Goal: Information Seeking & Learning: Learn about a topic

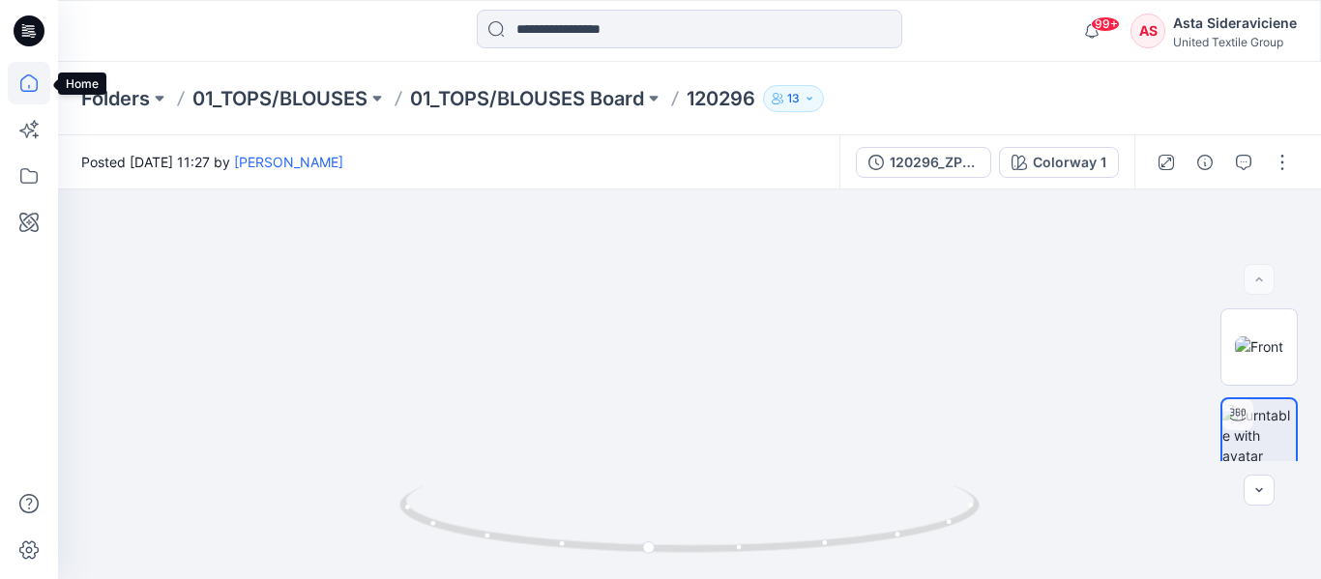
click at [16, 86] on icon at bounding box center [29, 83] width 43 height 43
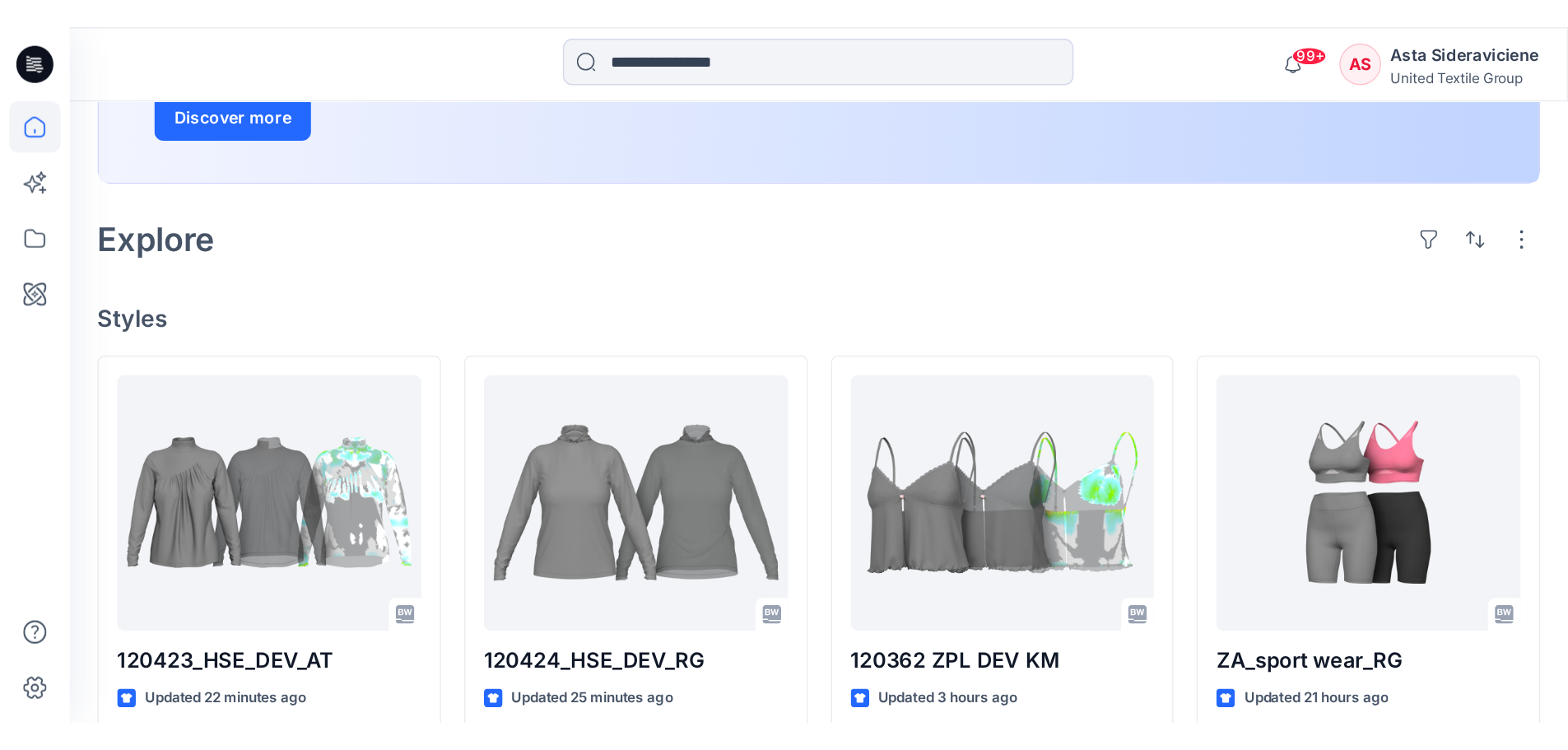
scroll to position [494, 0]
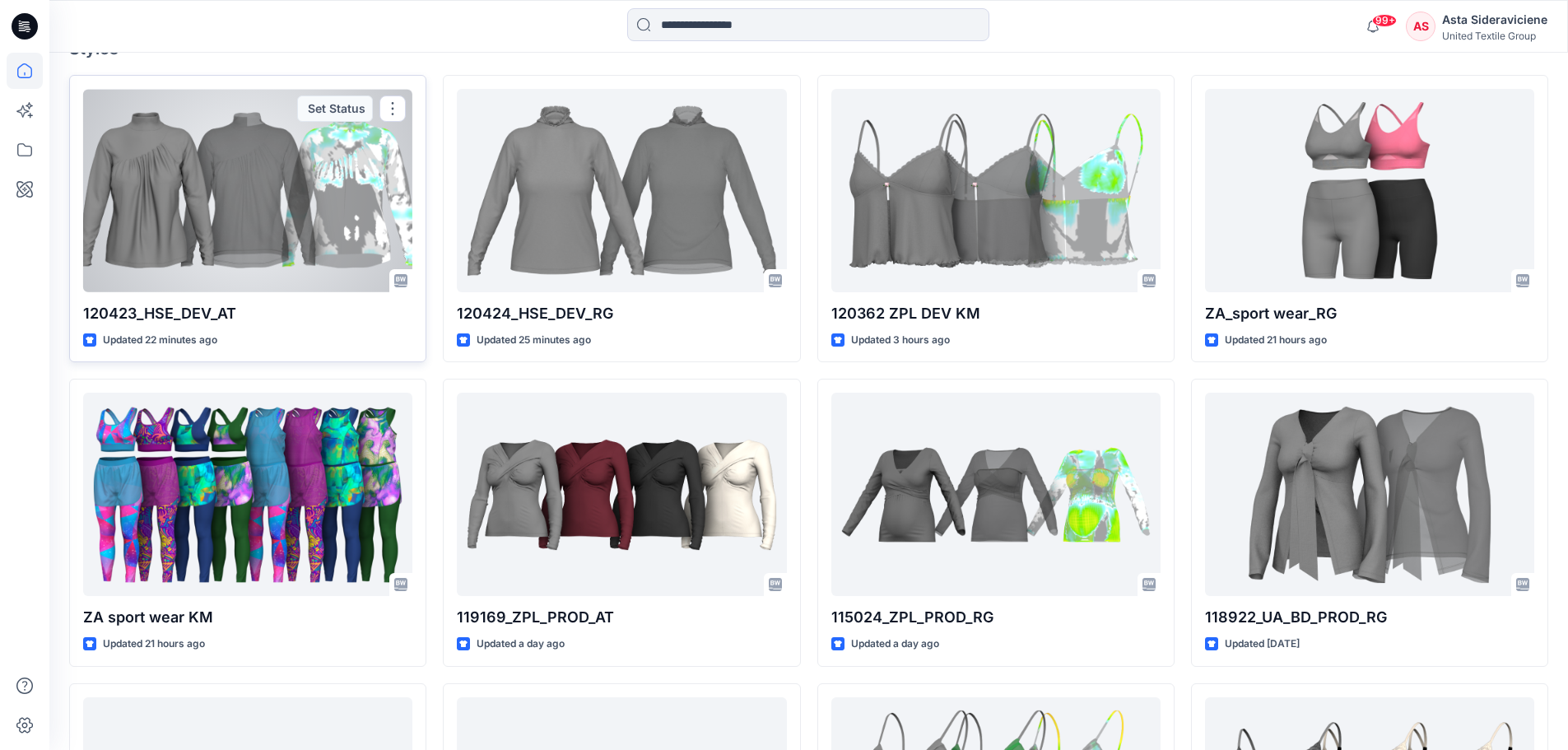
click at [175, 313] on p "120423_HSE_DEV_AT" at bounding box center [248, 313] width 329 height 23
click at [325, 213] on div at bounding box center [248, 190] width 329 height 203
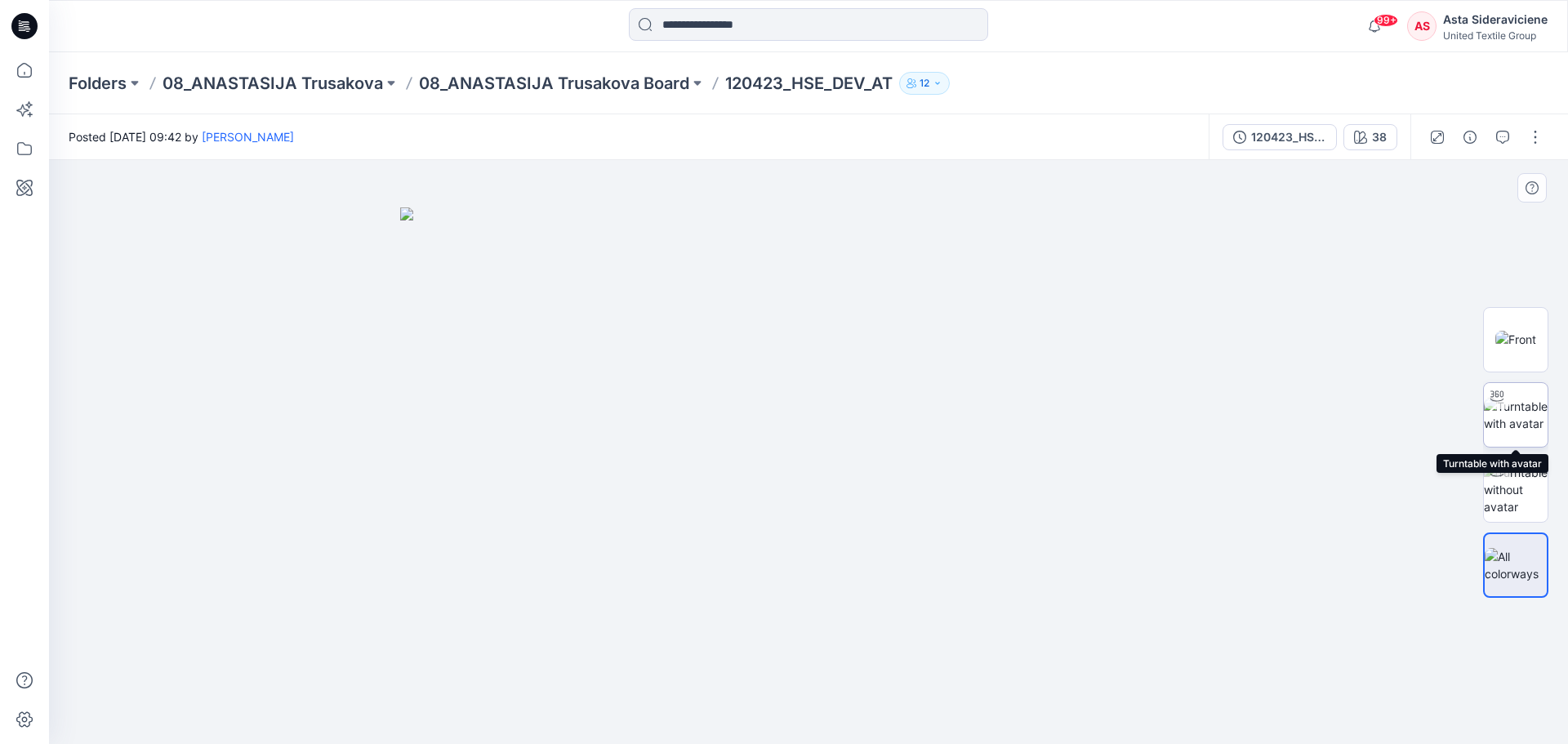
click at [1115, 398] on img at bounding box center [1515, 415] width 63 height 35
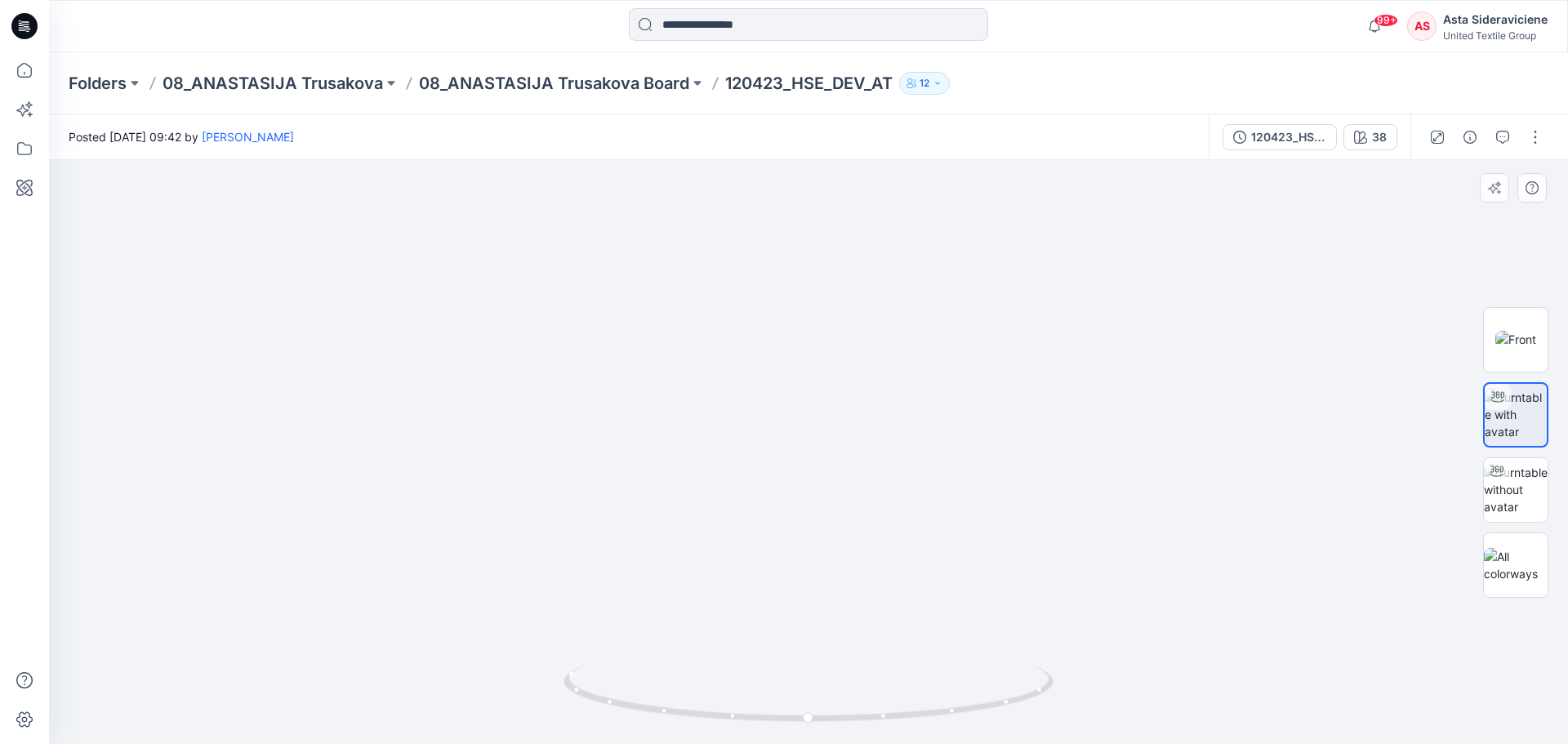
drag, startPoint x: 840, startPoint y: 340, endPoint x: 772, endPoint y: 525, distance: 197.1
click at [773, 488] on img at bounding box center [808, 347] width 1357 height 793
drag, startPoint x: 810, startPoint y: 719, endPoint x: 1293, endPoint y: 611, distance: 494.9
click at [1115, 488] on div at bounding box center [808, 452] width 1519 height 584
drag, startPoint x: 929, startPoint y: 714, endPoint x: 1001, endPoint y: 699, distance: 73.5
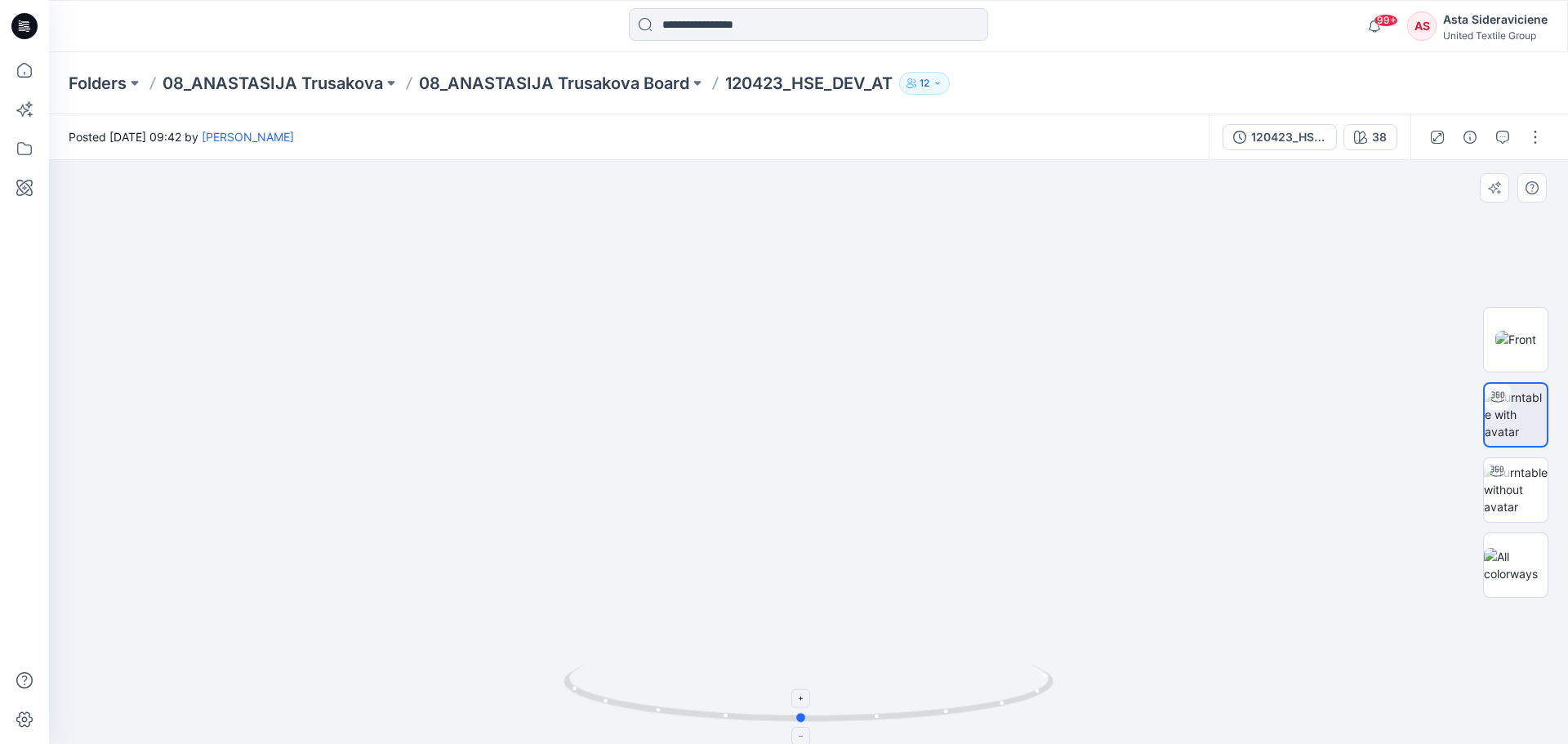
click at [1001, 488] on icon at bounding box center [810, 695] width 494 height 62
drag, startPoint x: 930, startPoint y: 713, endPoint x: 784, endPoint y: 596, distance: 187.1
click at [684, 488] on icon at bounding box center [810, 695] width 494 height 62
drag, startPoint x: 963, startPoint y: 719, endPoint x: 849, endPoint y: 572, distance: 186.0
click at [904, 488] on icon at bounding box center [810, 695] width 494 height 62
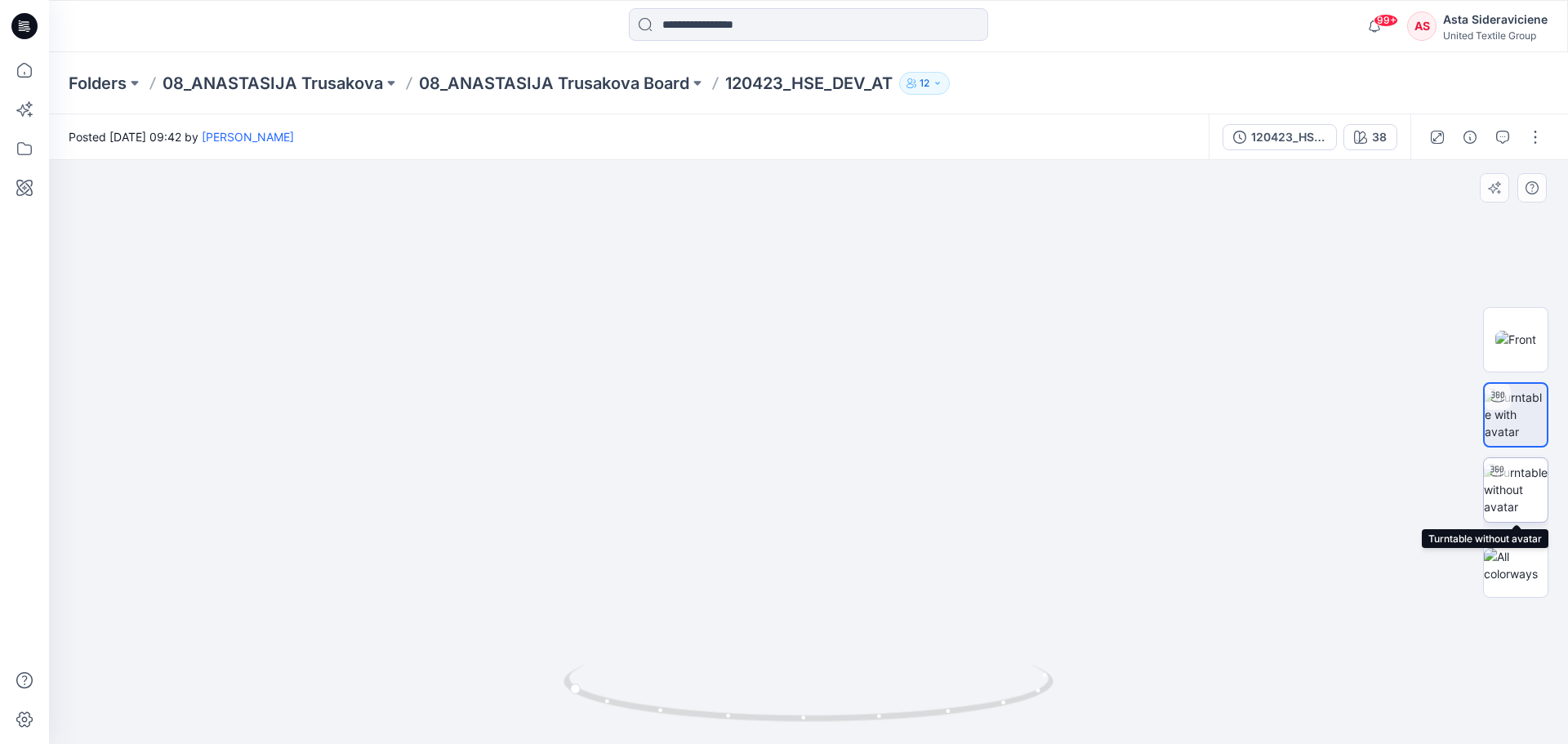
click at [1115, 488] on img at bounding box center [1515, 489] width 63 height 52
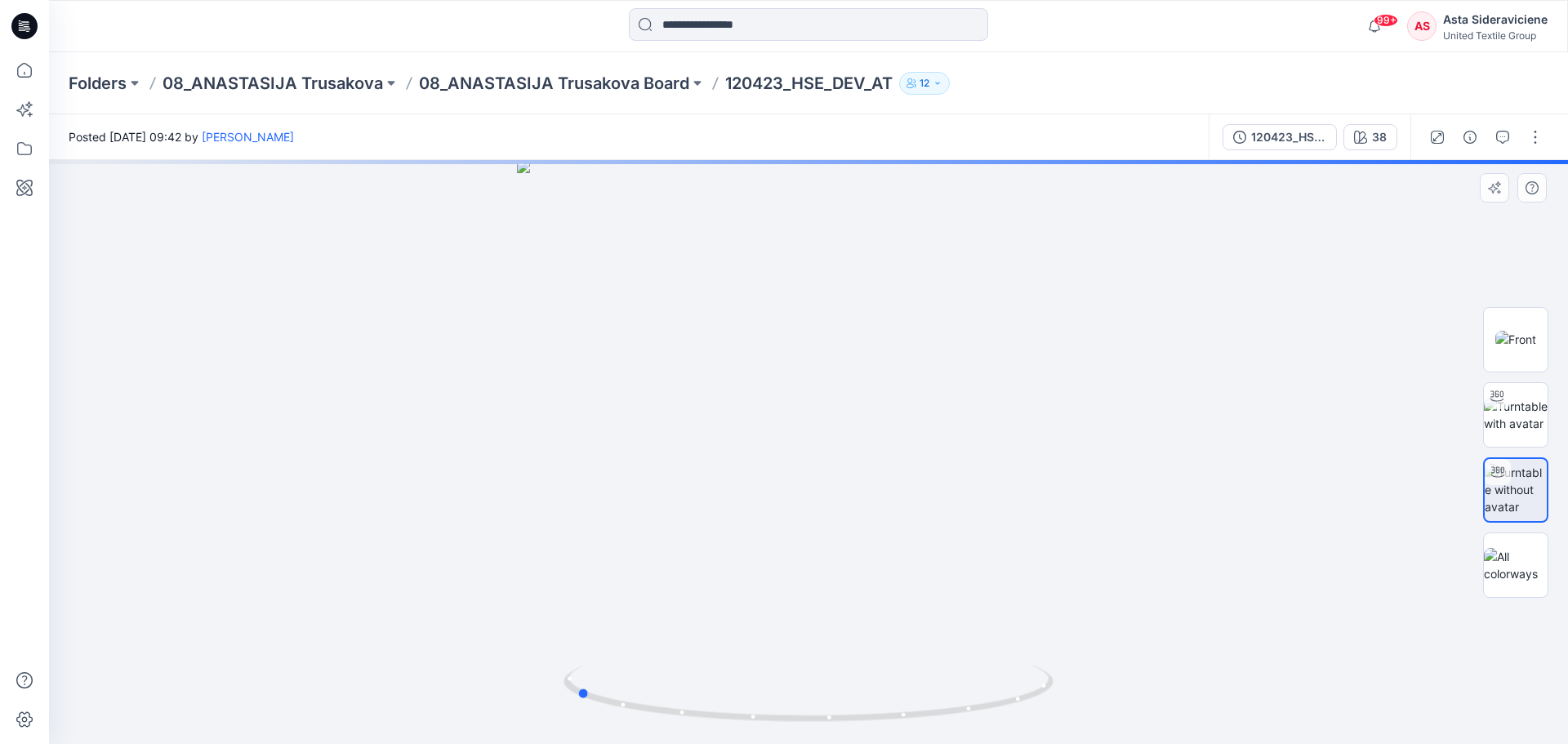
drag, startPoint x: 815, startPoint y: 722, endPoint x: 583, endPoint y: 653, distance: 242.0
click at [583, 488] on div at bounding box center [808, 452] width 1519 height 584
drag, startPoint x: 870, startPoint y: 317, endPoint x: 719, endPoint y: 576, distance: 299.8
click at [719, 488] on img at bounding box center [808, 360] width 1468 height 768
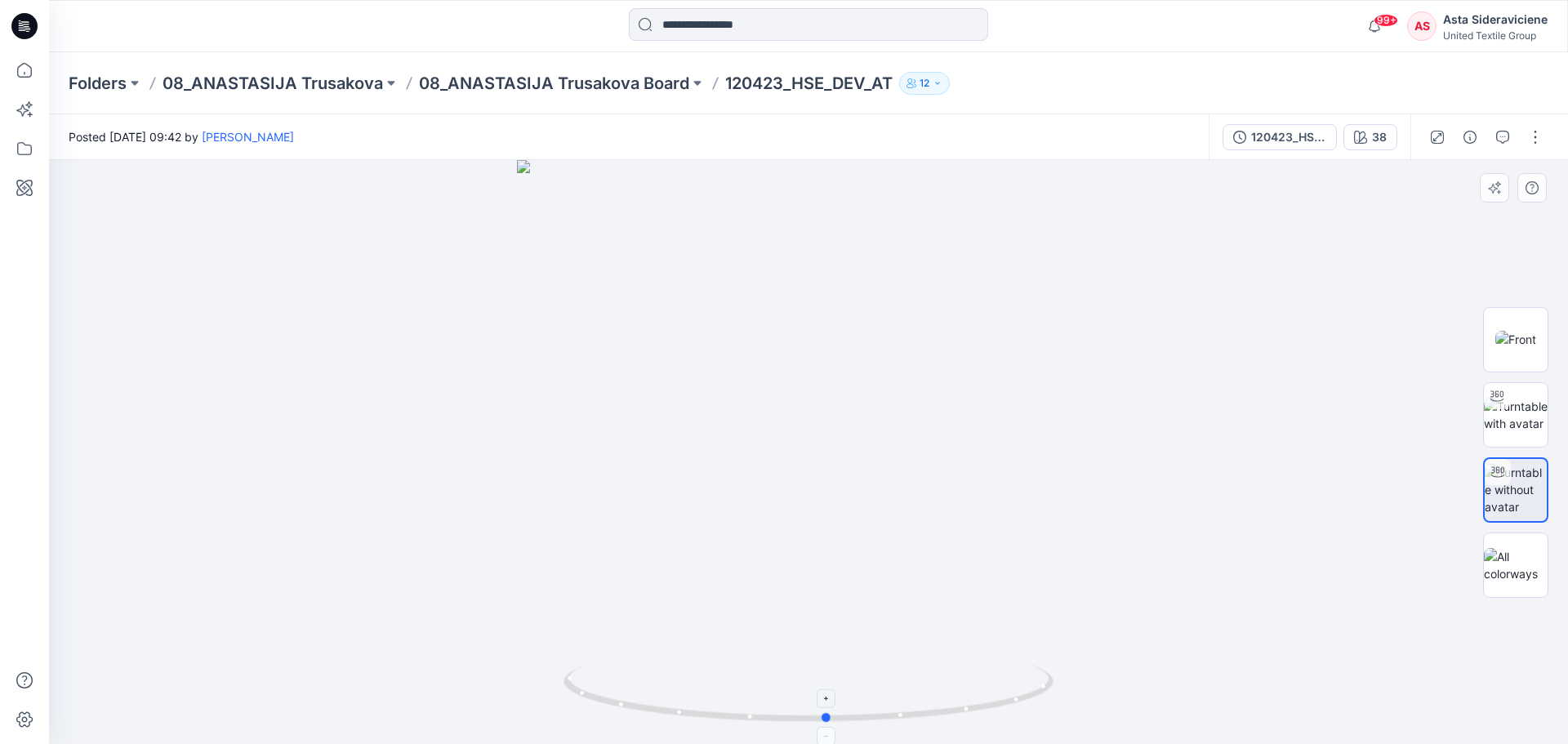
drag, startPoint x: 588, startPoint y: 693, endPoint x: 885, endPoint y: 689, distance: 297.0
click at [853, 488] on icon at bounding box center [810, 695] width 494 height 62
click at [29, 65] on icon at bounding box center [24, 69] width 14 height 14
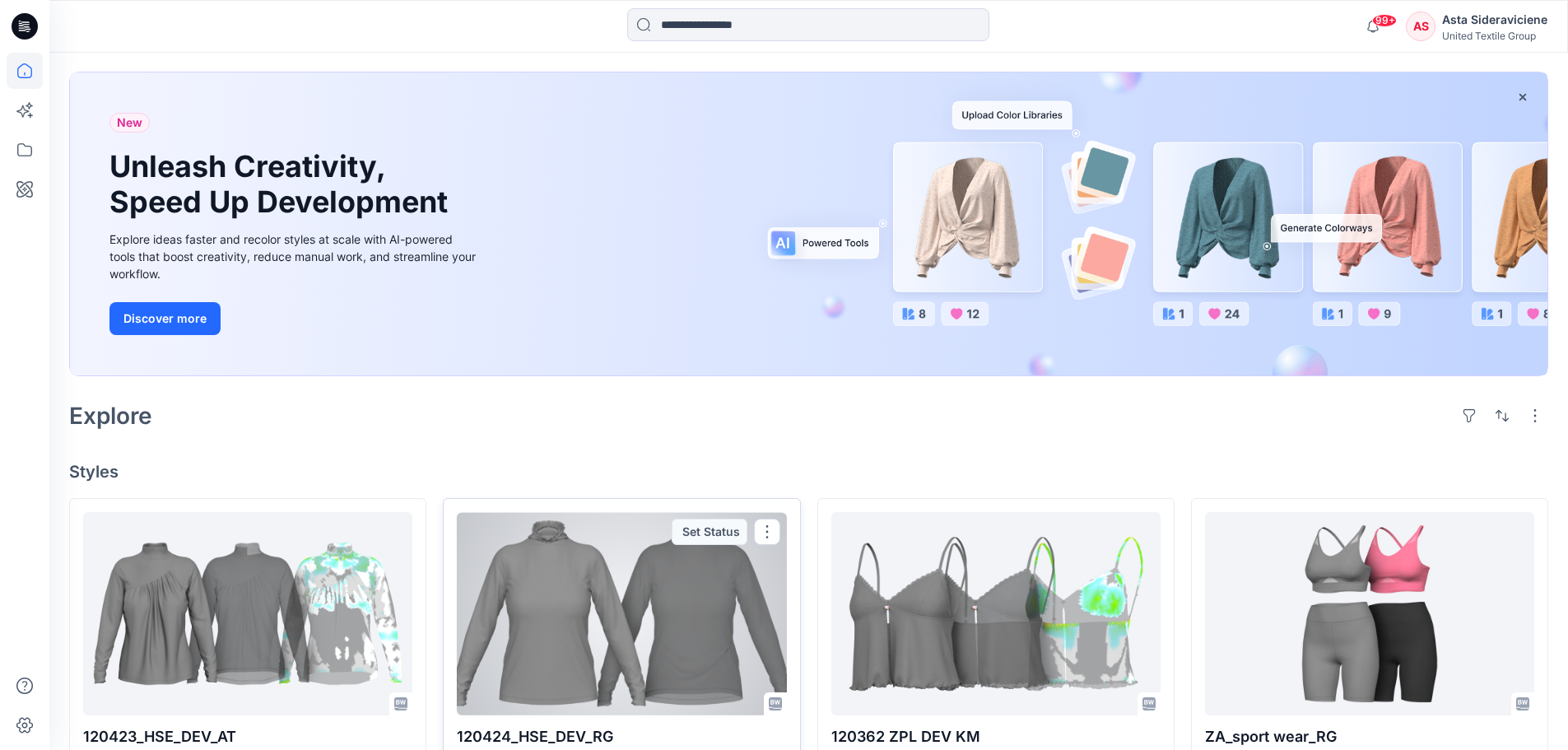
scroll to position [164, 0]
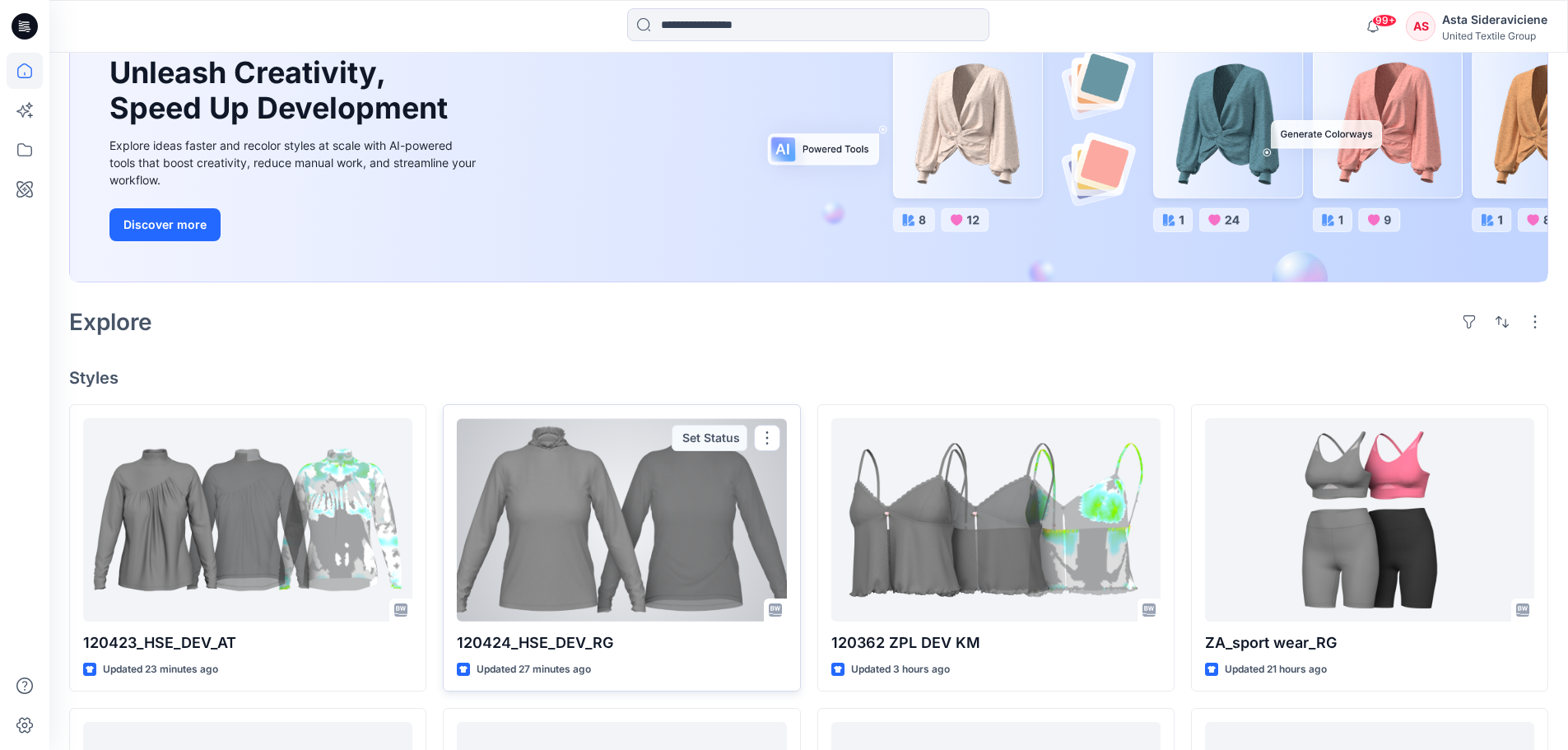
click at [564, 492] on p "120424_HSE_DEV_RG" at bounding box center [621, 643] width 329 height 23
click at [571, 492] on div at bounding box center [621, 519] width 329 height 203
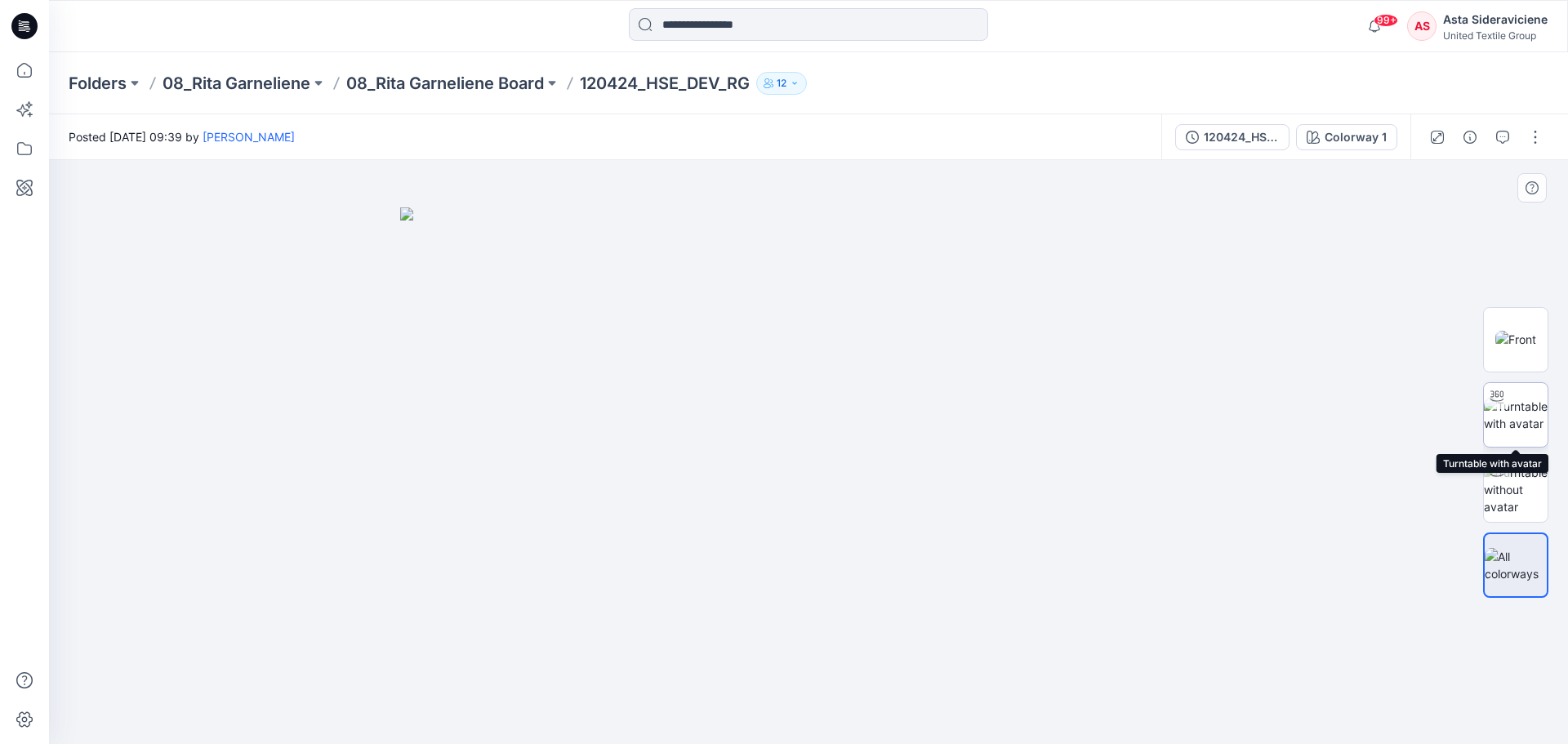
click at [1115, 415] on img at bounding box center [1515, 415] width 63 height 35
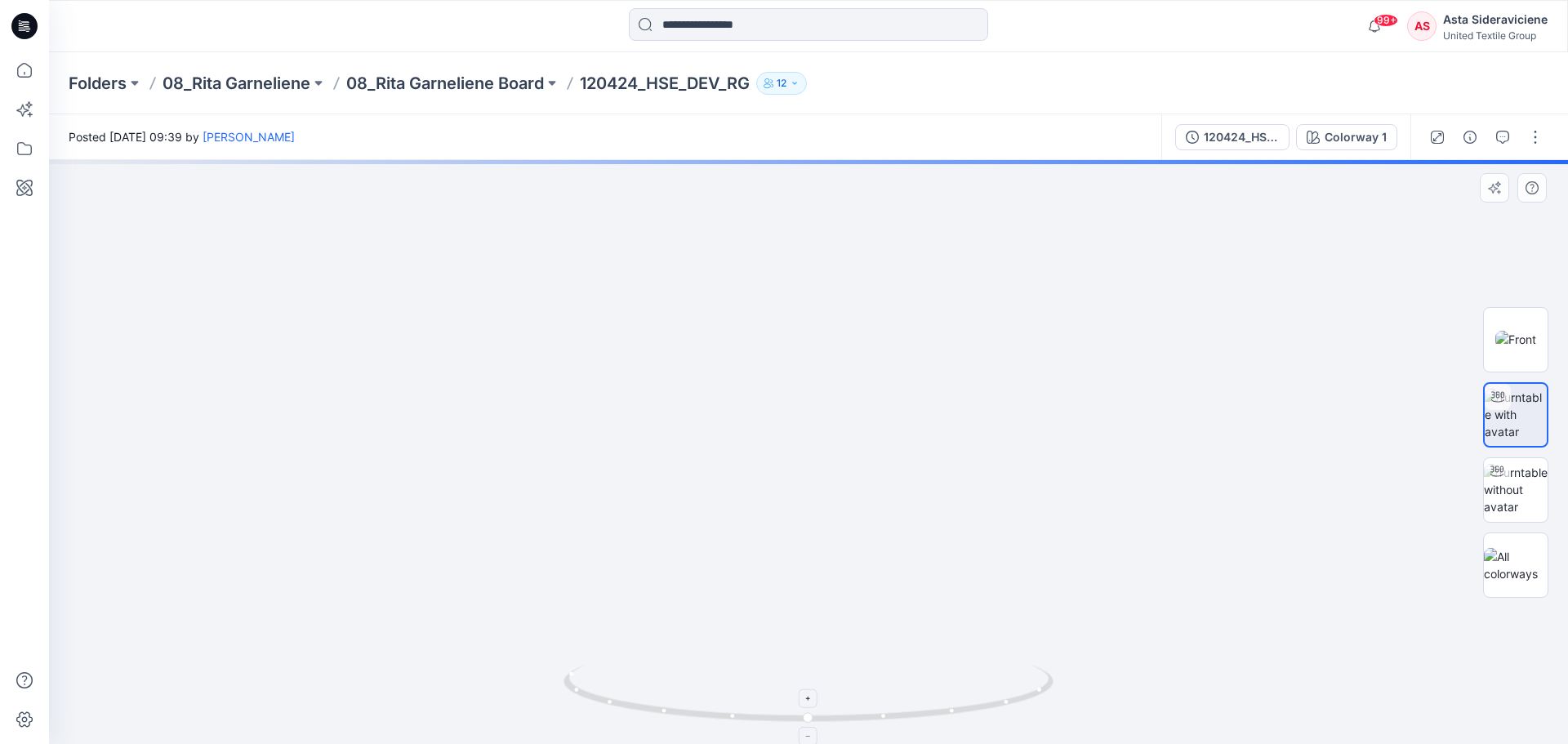
drag, startPoint x: 772, startPoint y: 478, endPoint x: 735, endPoint y: 709, distance: 233.9
click at [735, 488] on div at bounding box center [808, 452] width 1519 height 584
drag, startPoint x: 835, startPoint y: 492, endPoint x: 815, endPoint y: 574, distance: 84.4
click at [815, 488] on img at bounding box center [778, 353] width 1578 height 781
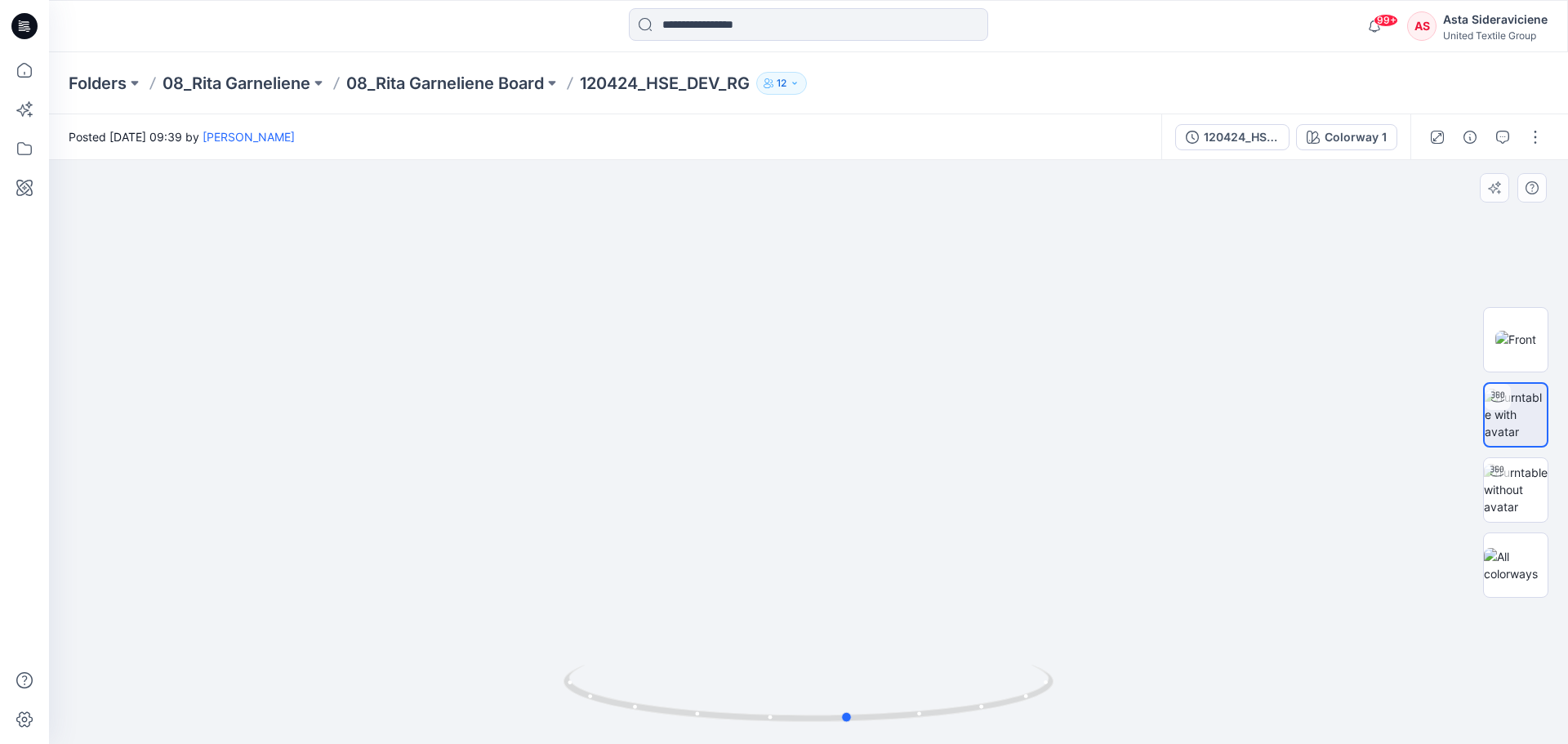
drag, startPoint x: 811, startPoint y: 713, endPoint x: 852, endPoint y: 661, distance: 66.2
click at [852, 488] on div at bounding box center [808, 452] width 1519 height 584
click at [578, 388] on img at bounding box center [599, 345] width 1938 height 796
drag, startPoint x: 854, startPoint y: 719, endPoint x: 882, endPoint y: 605, distance: 117.4
click at [900, 488] on div at bounding box center [808, 452] width 1519 height 584
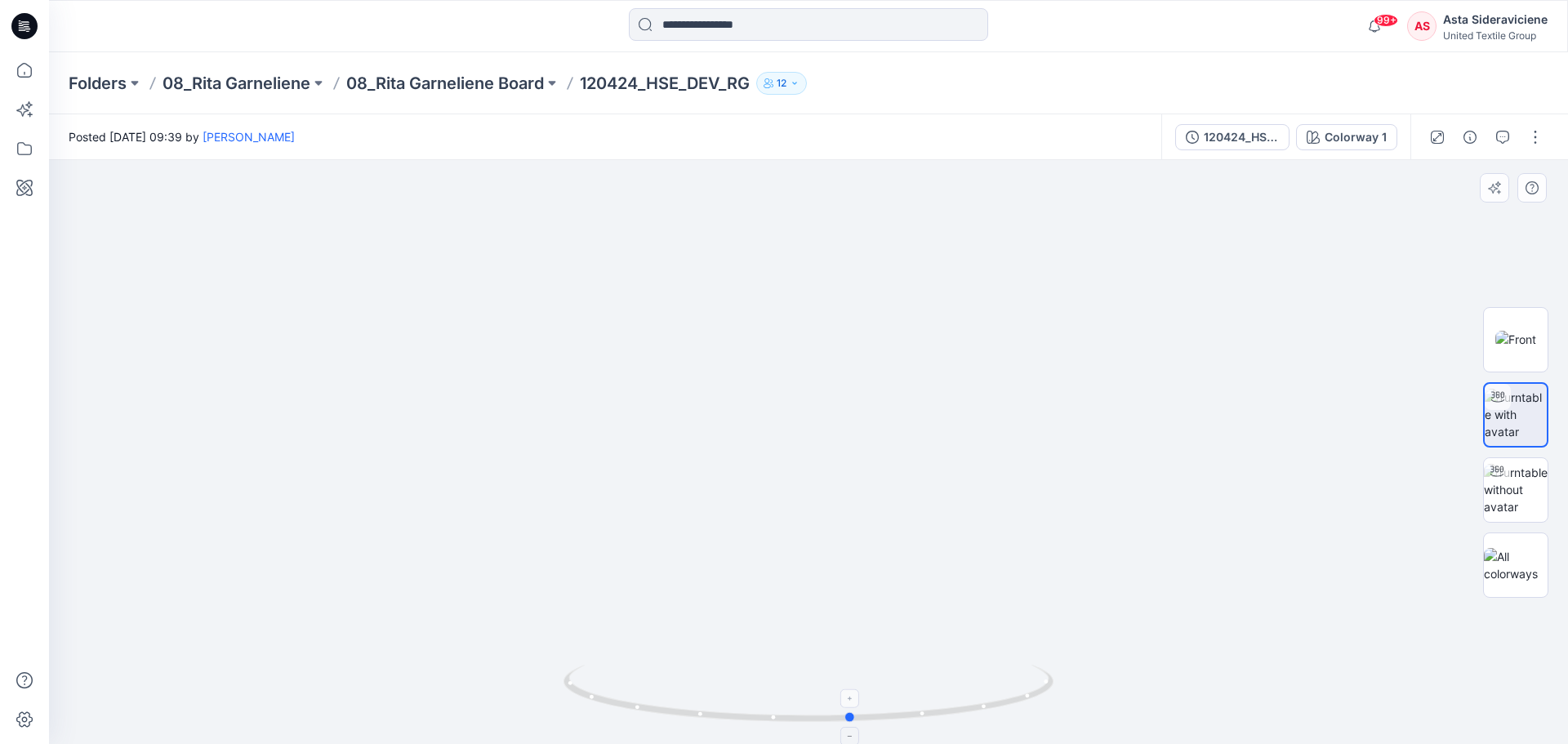
drag, startPoint x: 904, startPoint y: 720, endPoint x: 860, endPoint y: 705, distance: 46.5
click at [860, 488] on icon at bounding box center [810, 695] width 494 height 62
drag, startPoint x: 847, startPoint y: 720, endPoint x: 680, endPoint y: 582, distance: 216.6
click at [680, 488] on div at bounding box center [808, 452] width 1519 height 584
drag, startPoint x: 684, startPoint y: 710, endPoint x: 836, endPoint y: 698, distance: 152.5
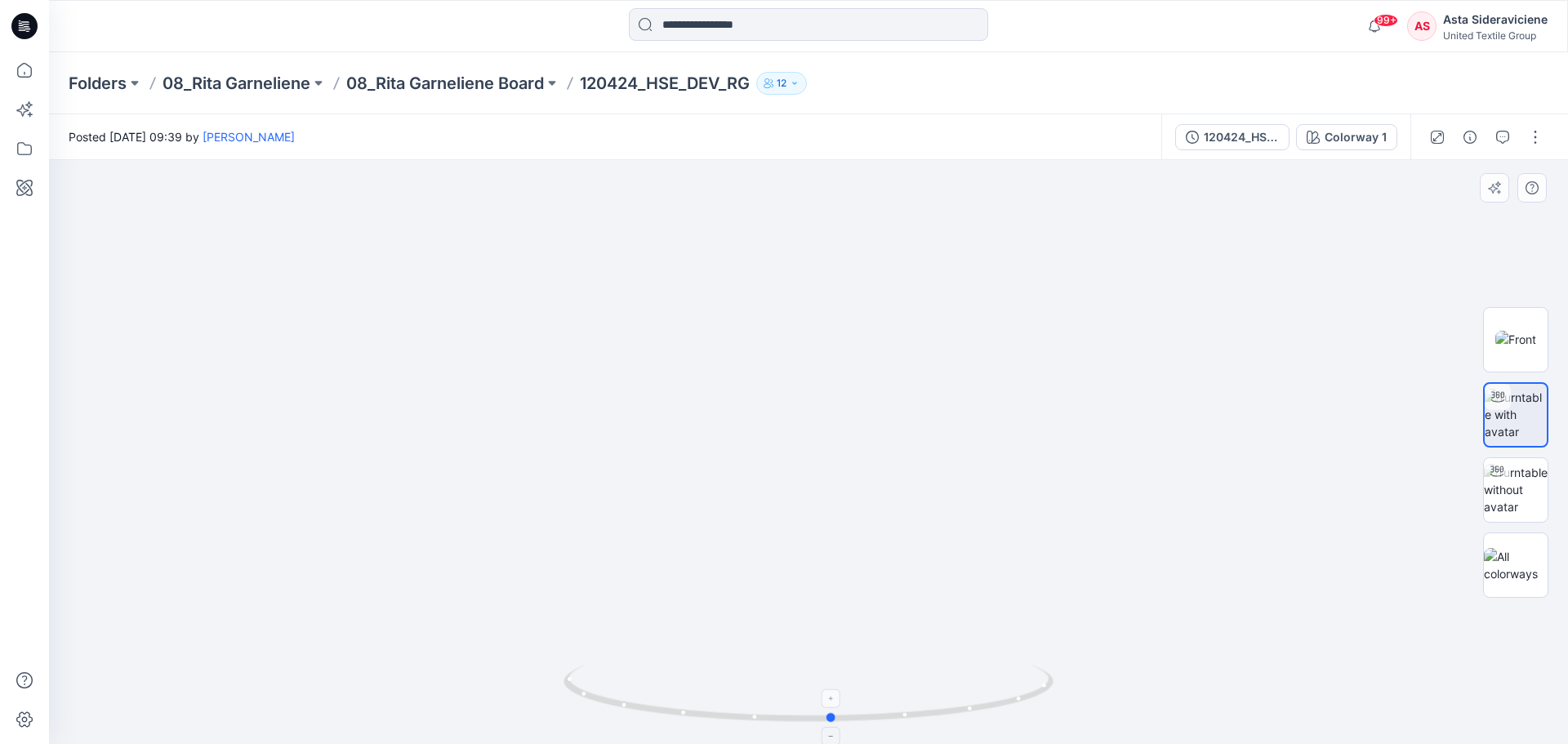
click at [836, 488] on icon at bounding box center [810, 695] width 494 height 62
drag, startPoint x: 1507, startPoint y: 405, endPoint x: 1484, endPoint y: 417, distance: 25.9
click at [1115, 404] on div at bounding box center [1497, 397] width 26 height 26
drag, startPoint x: 21, startPoint y: 67, endPoint x: 43, endPoint y: 70, distance: 22.2
click at [21, 68] on icon at bounding box center [24, 70] width 36 height 36
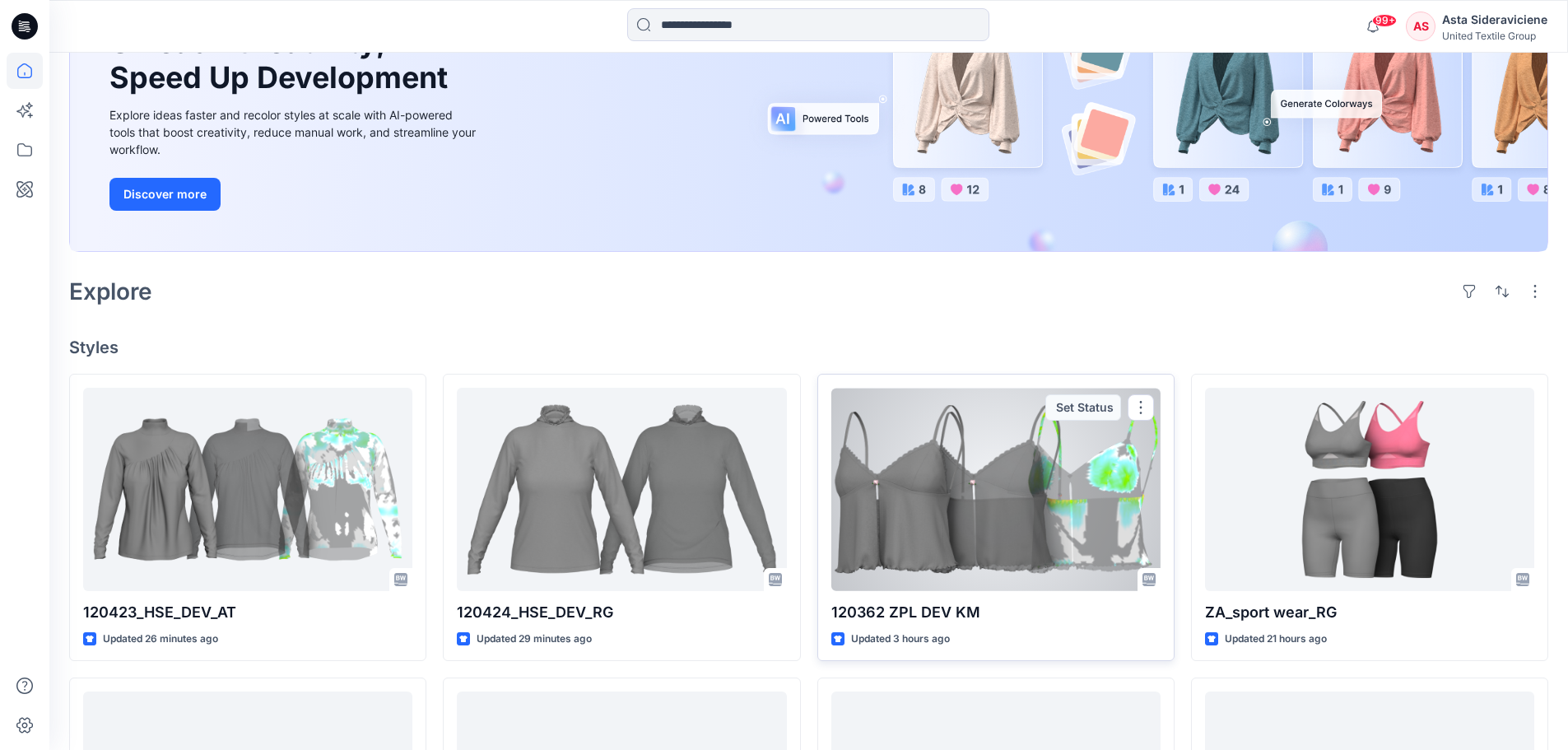
scroll to position [247, 0]
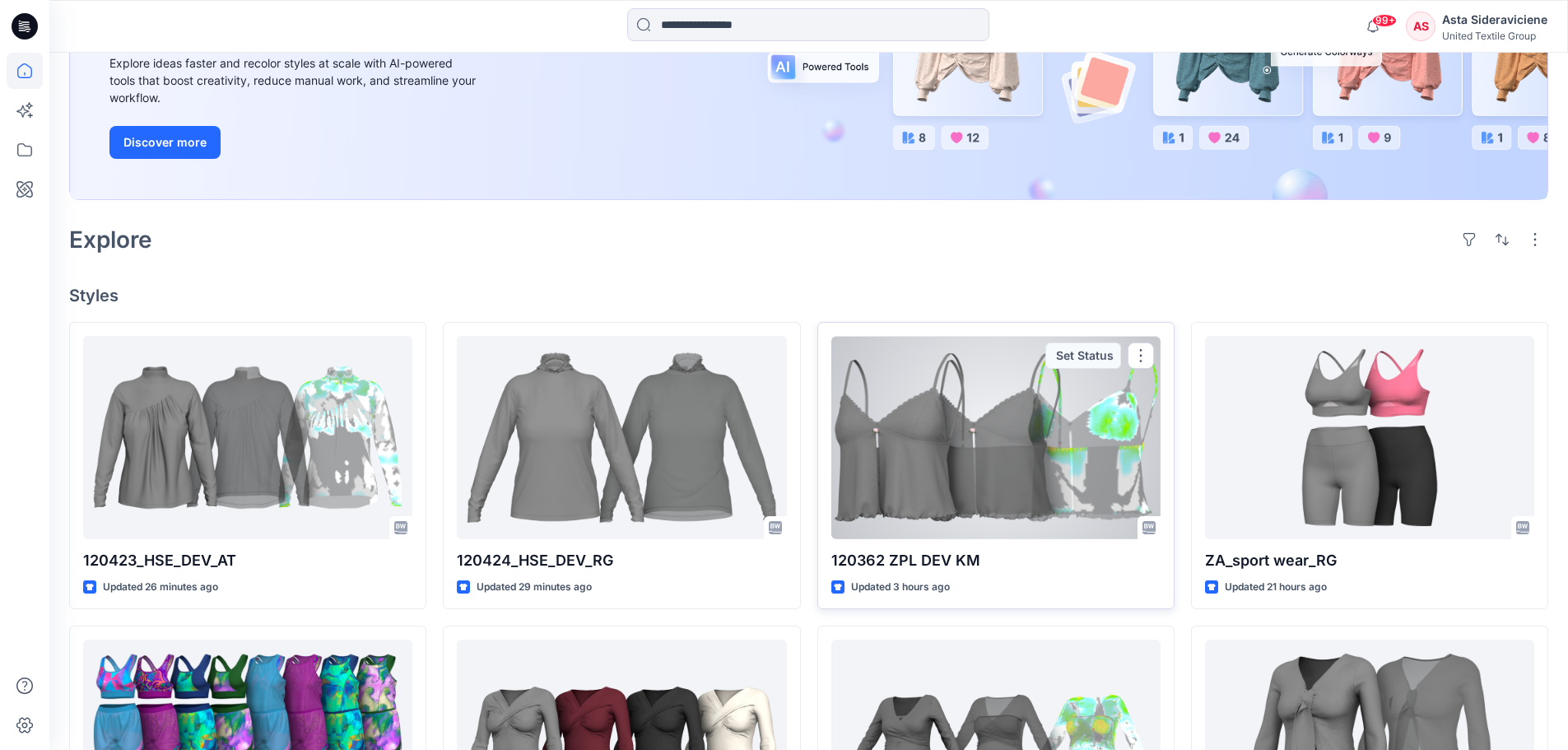
click at [964, 492] on div at bounding box center [996, 438] width 329 height 203
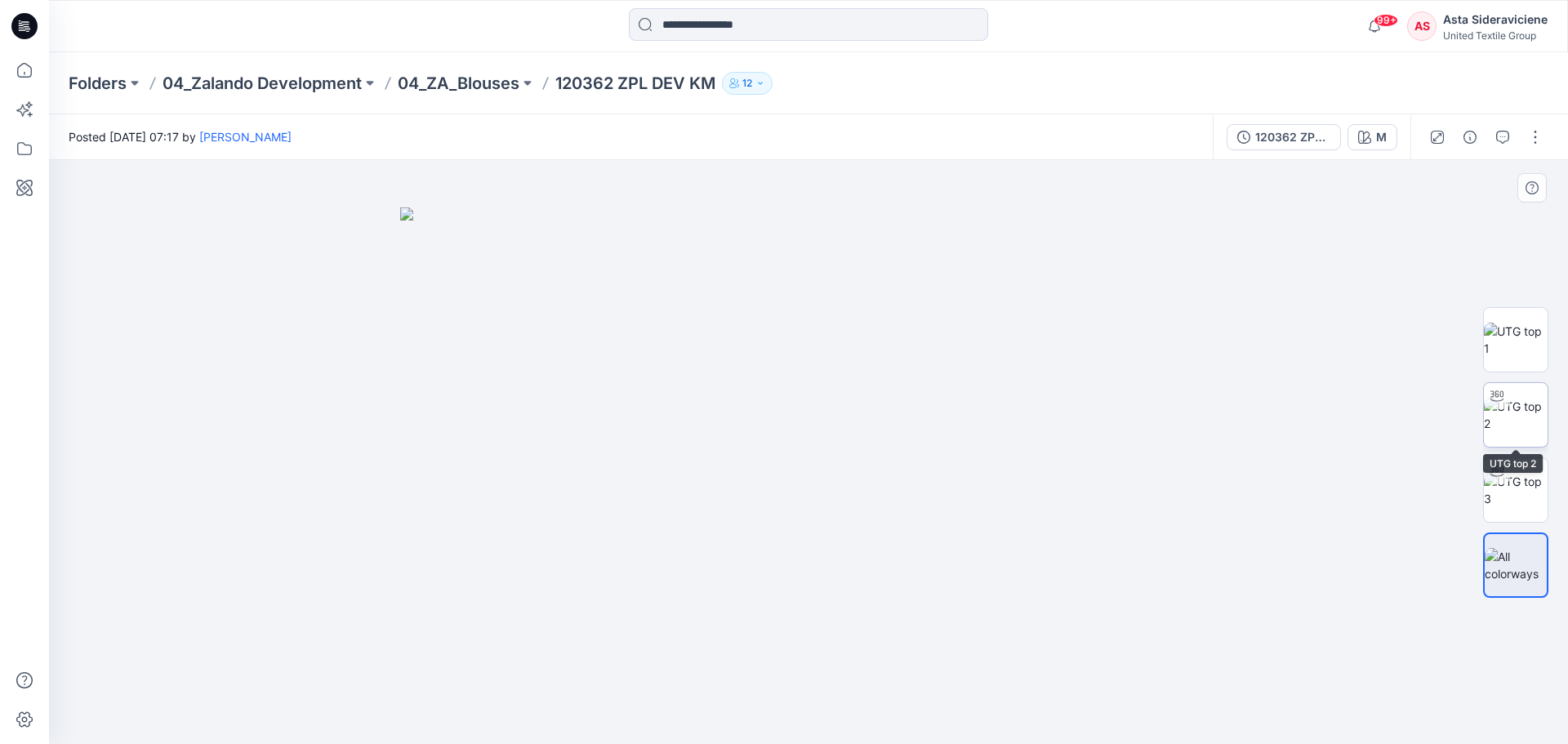
click at [1115, 418] on img at bounding box center [1515, 415] width 63 height 35
drag, startPoint x: 809, startPoint y: 717, endPoint x: 813, endPoint y: 656, distance: 61.1
click at [813, 488] on div at bounding box center [808, 452] width 1519 height 584
click at [1115, 486] on img at bounding box center [1515, 490] width 63 height 35
drag, startPoint x: 809, startPoint y: 721, endPoint x: 831, endPoint y: 574, distance: 148.6
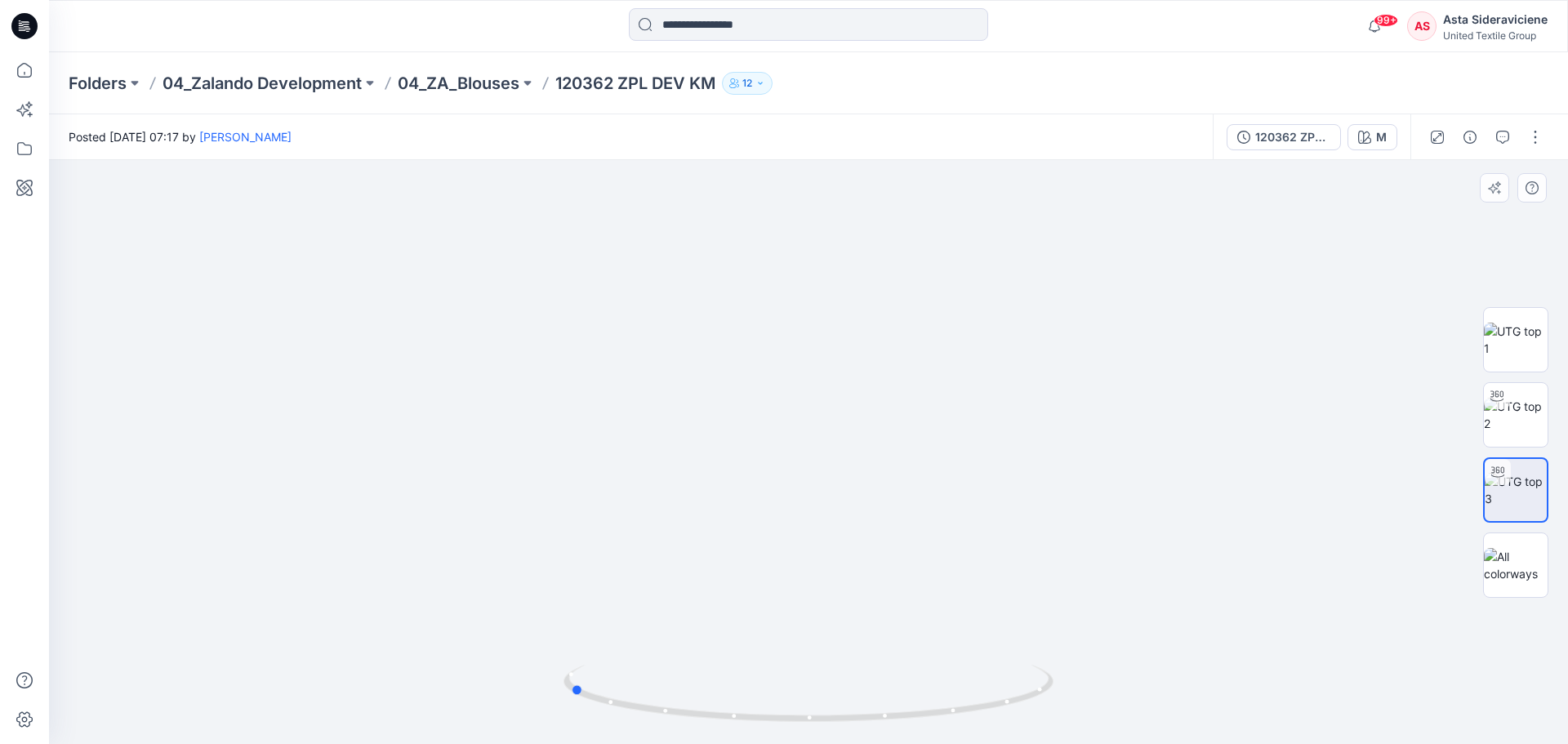
click at [570, 488] on icon at bounding box center [810, 695] width 494 height 62
click at [17, 73] on icon at bounding box center [24, 70] width 36 height 36
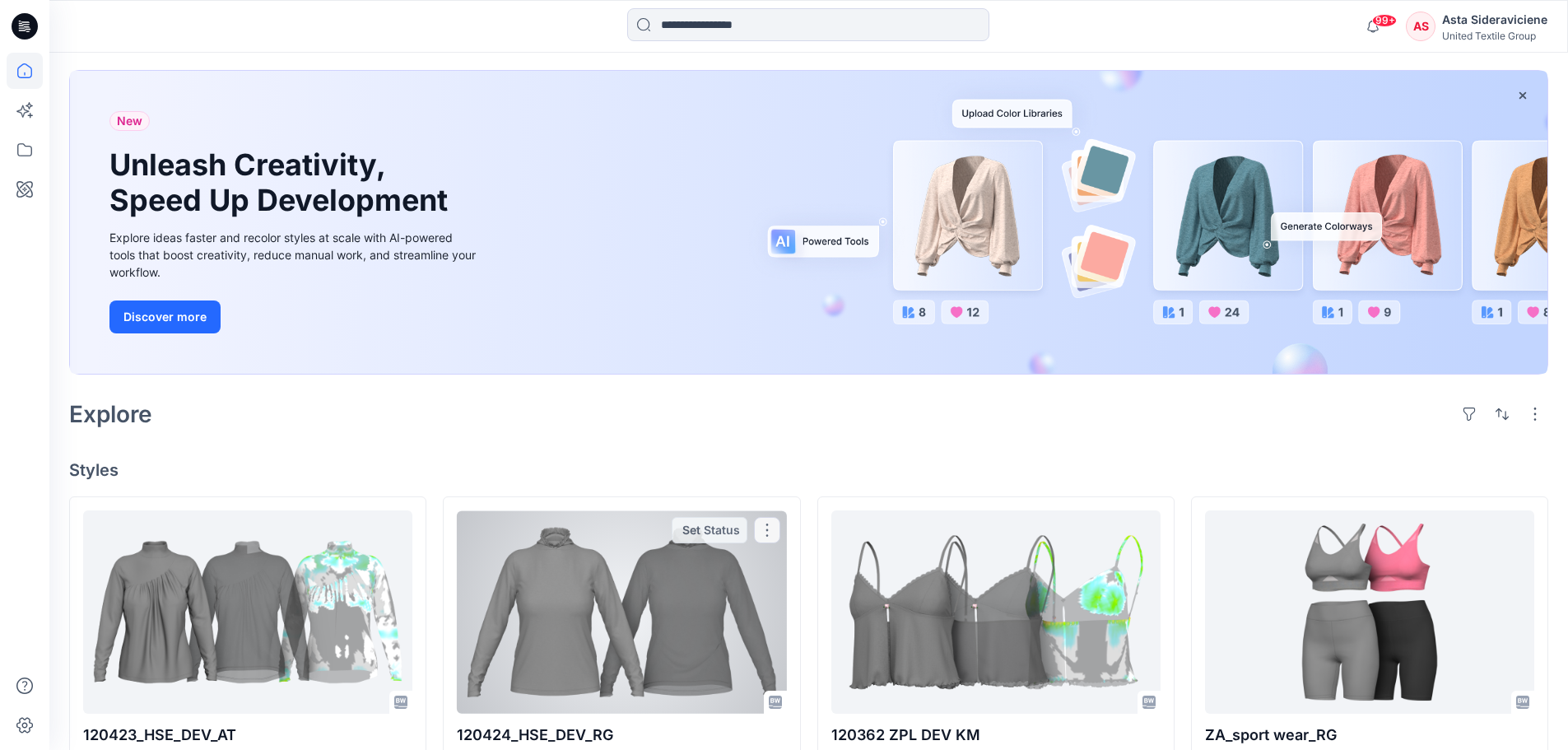
scroll to position [247, 0]
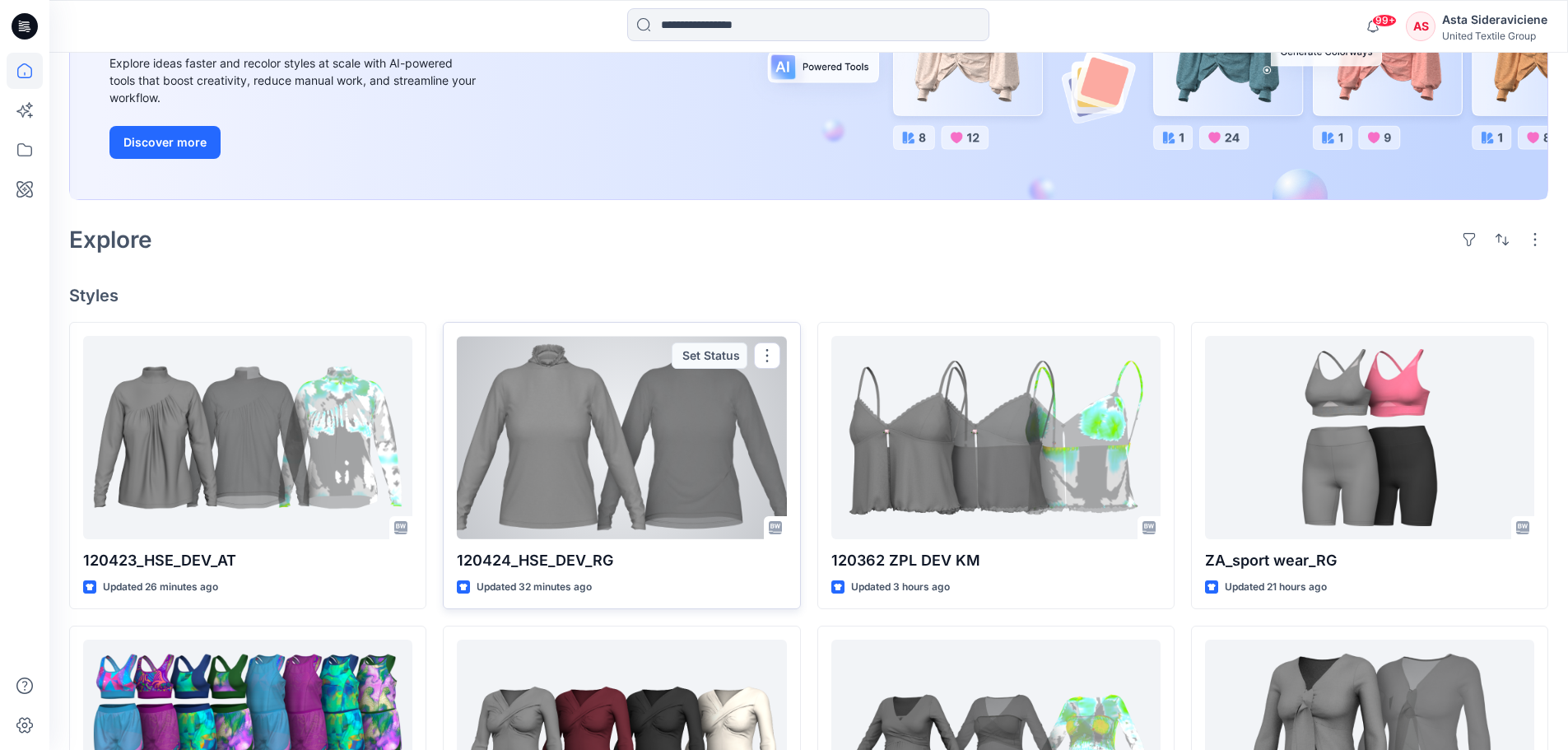
click at [587, 492] on div at bounding box center [621, 438] width 329 height 203
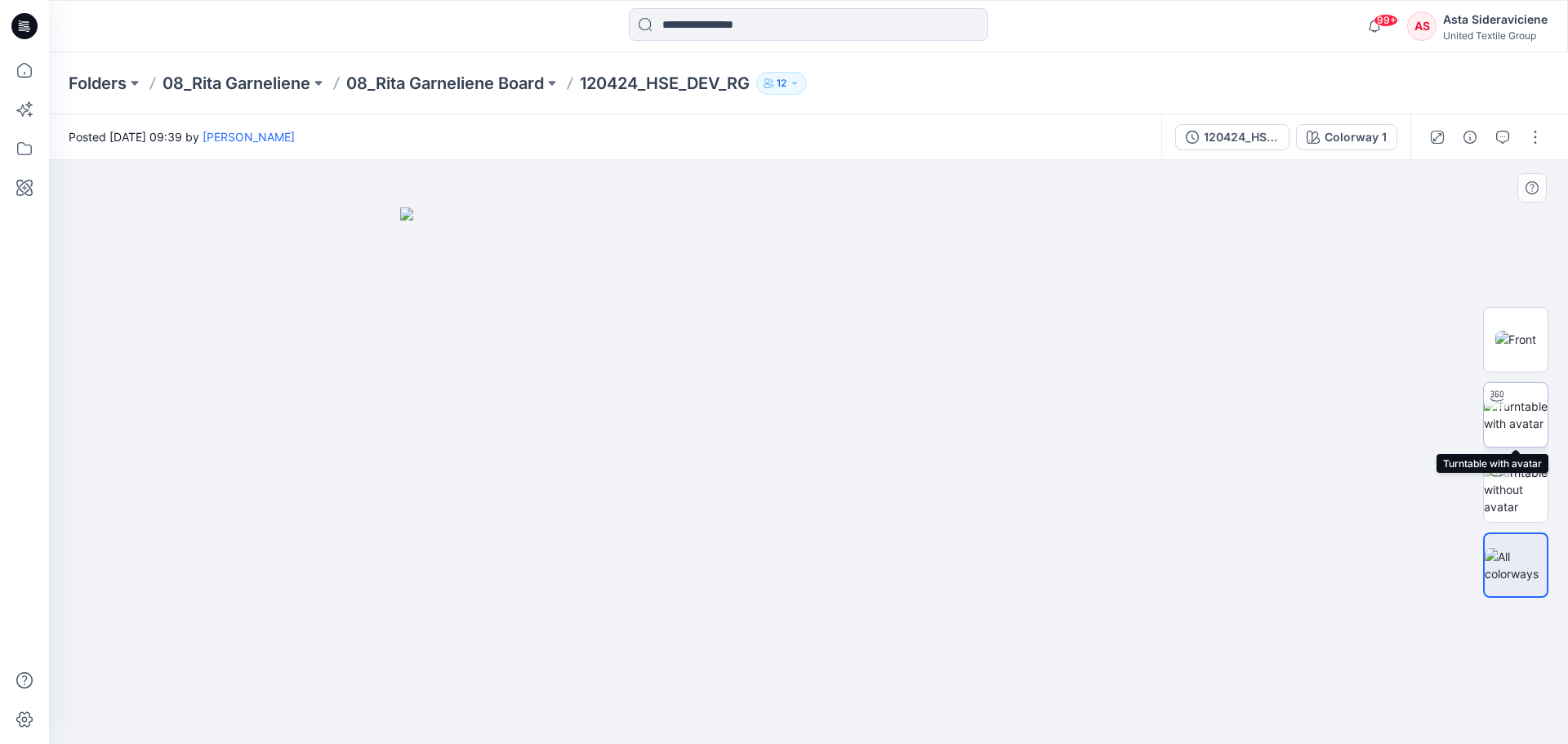
click at [1115, 421] on img at bounding box center [1515, 415] width 63 height 35
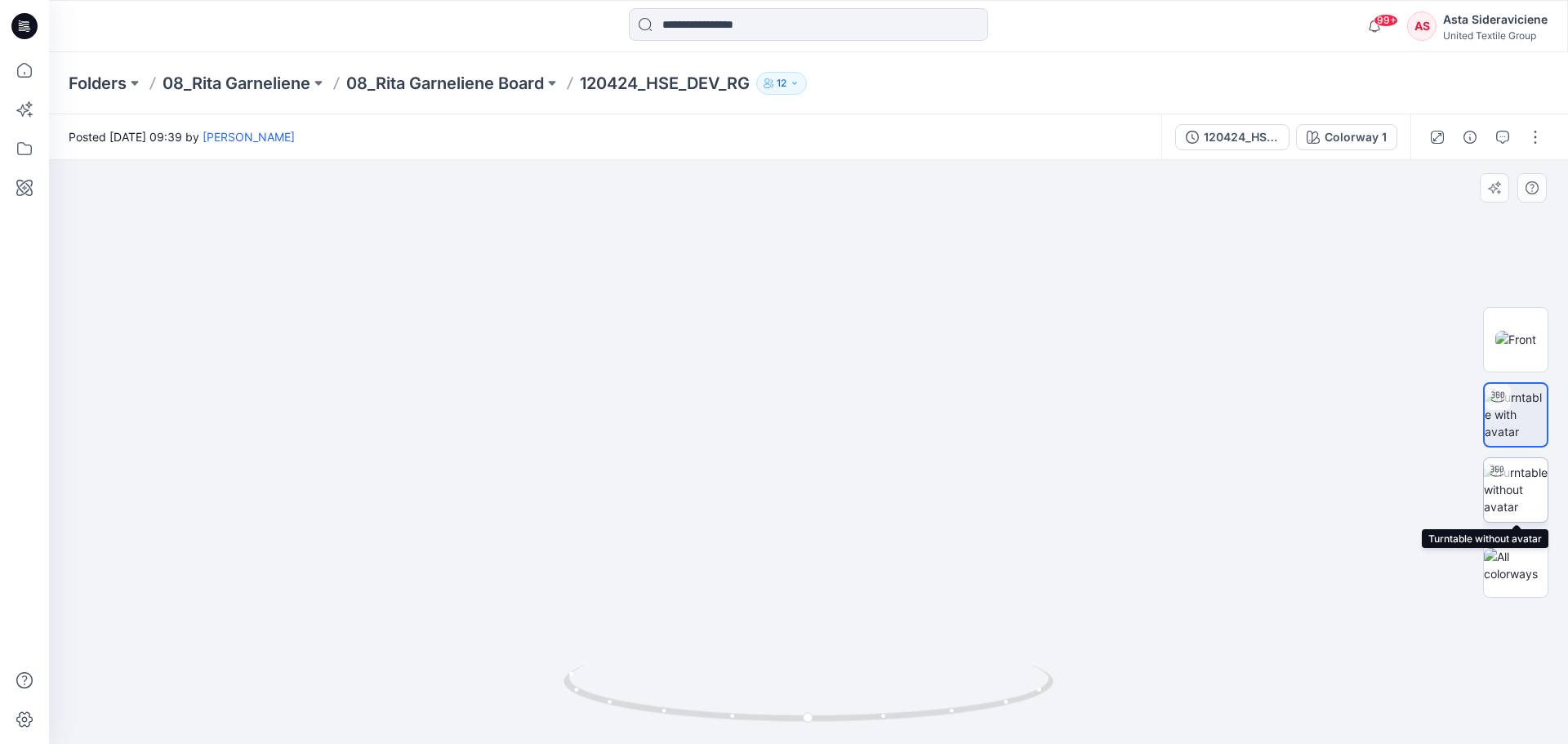
drag, startPoint x: 1518, startPoint y: 490, endPoint x: 1293, endPoint y: 497, distance: 225.1
click at [1115, 488] on img at bounding box center [1515, 489] width 63 height 52
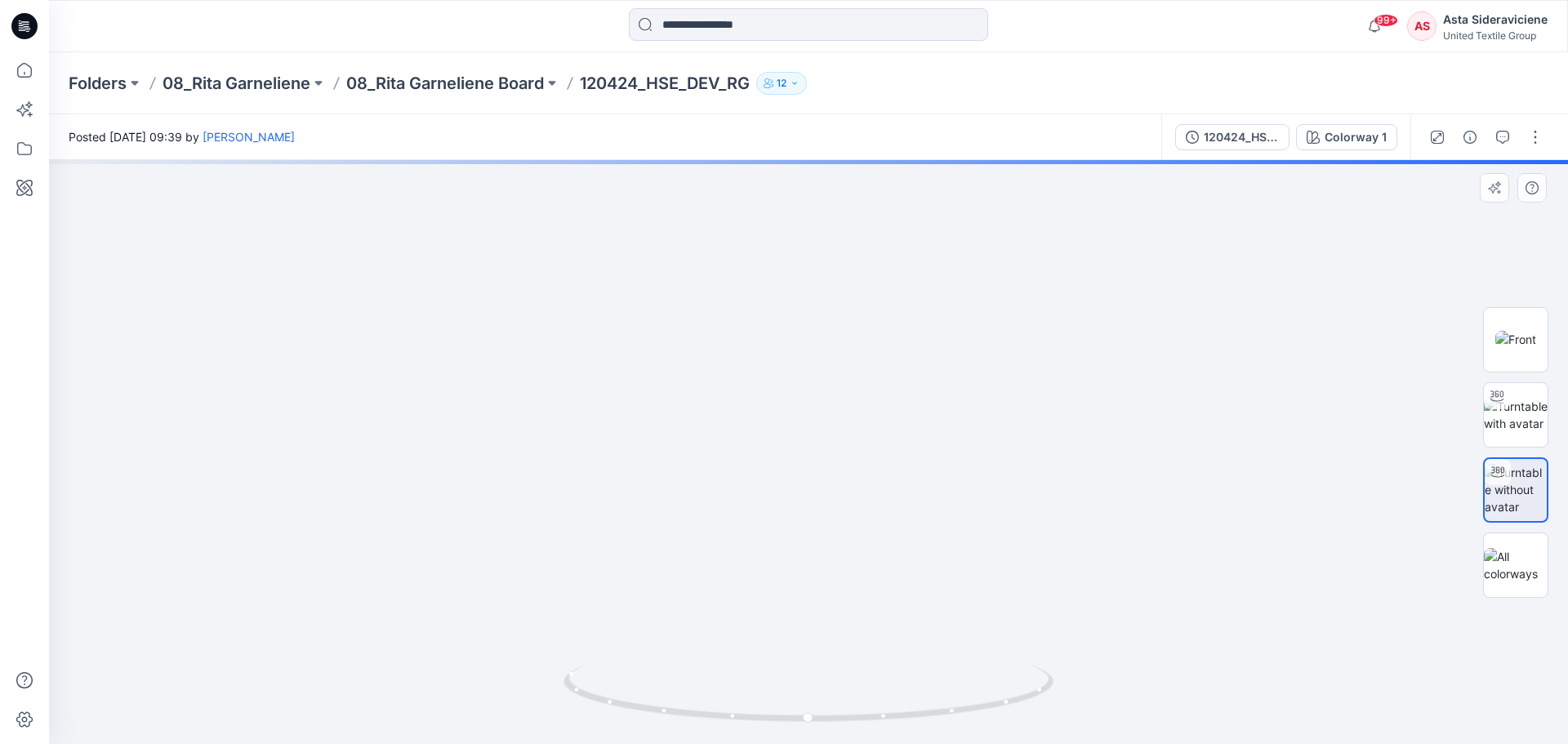
drag, startPoint x: 784, startPoint y: 306, endPoint x: 746, endPoint y: 585, distance: 281.6
click at [747, 488] on img at bounding box center [746, 318] width 1799 height 851
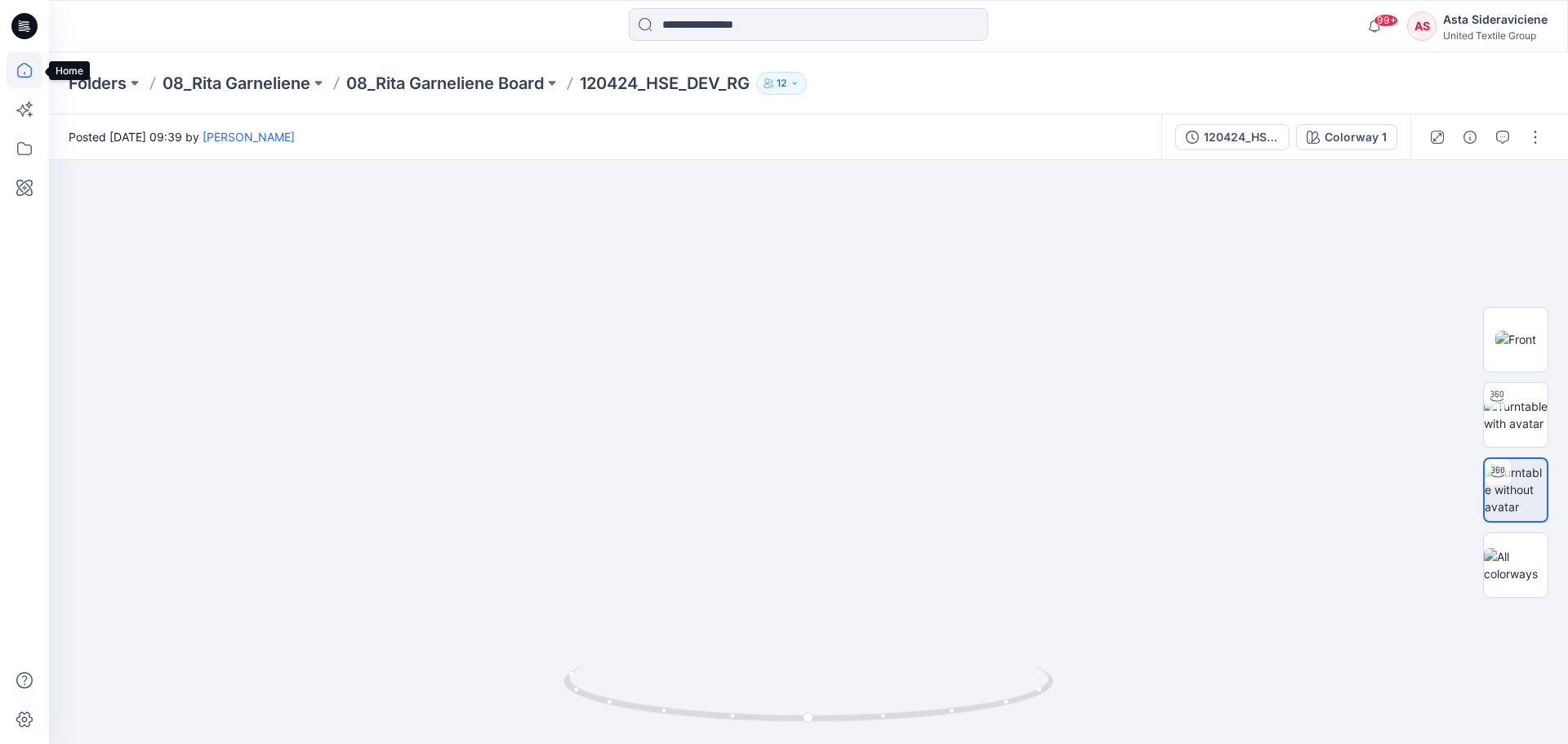
click at [36, 67] on icon at bounding box center [24, 70] width 36 height 36
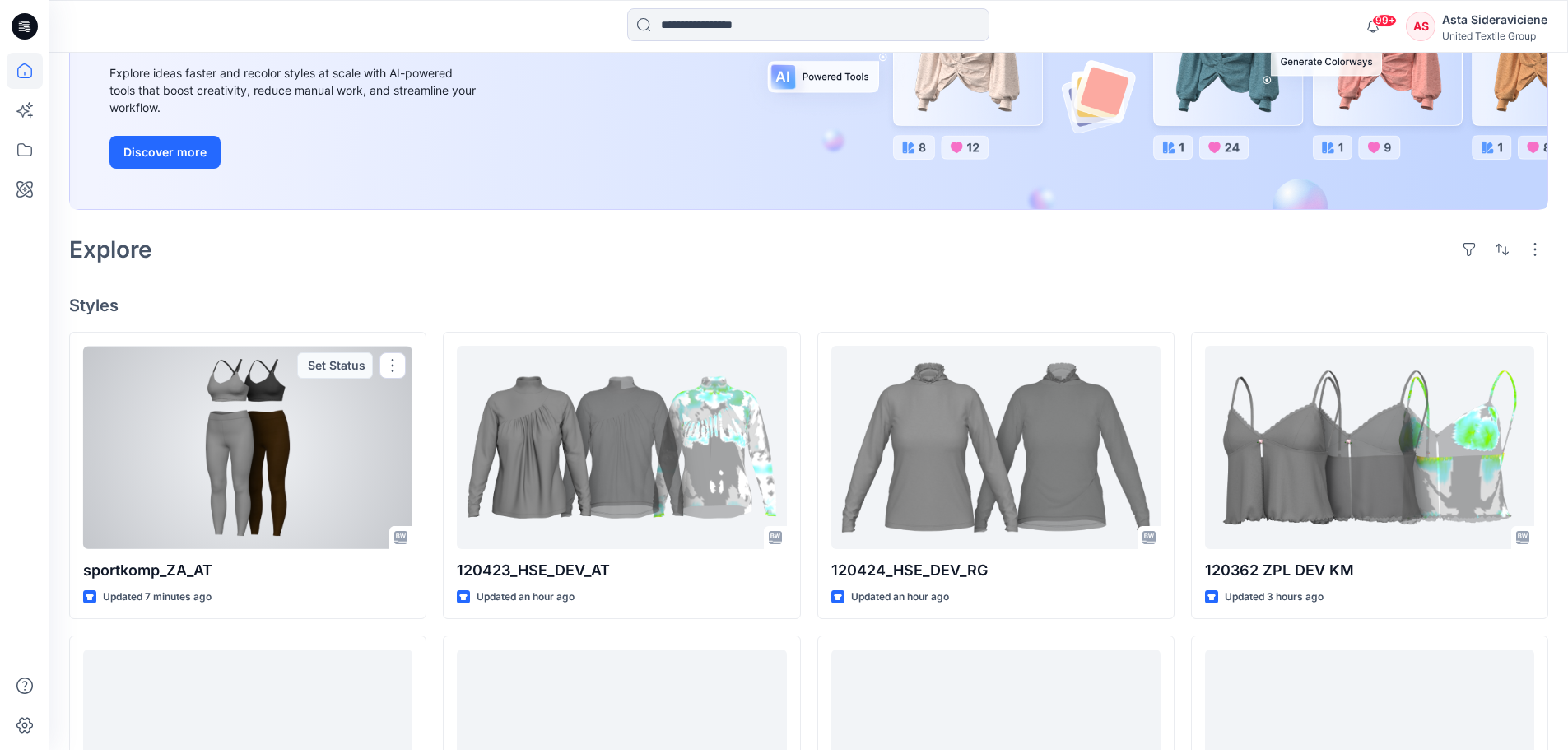
scroll to position [247, 0]
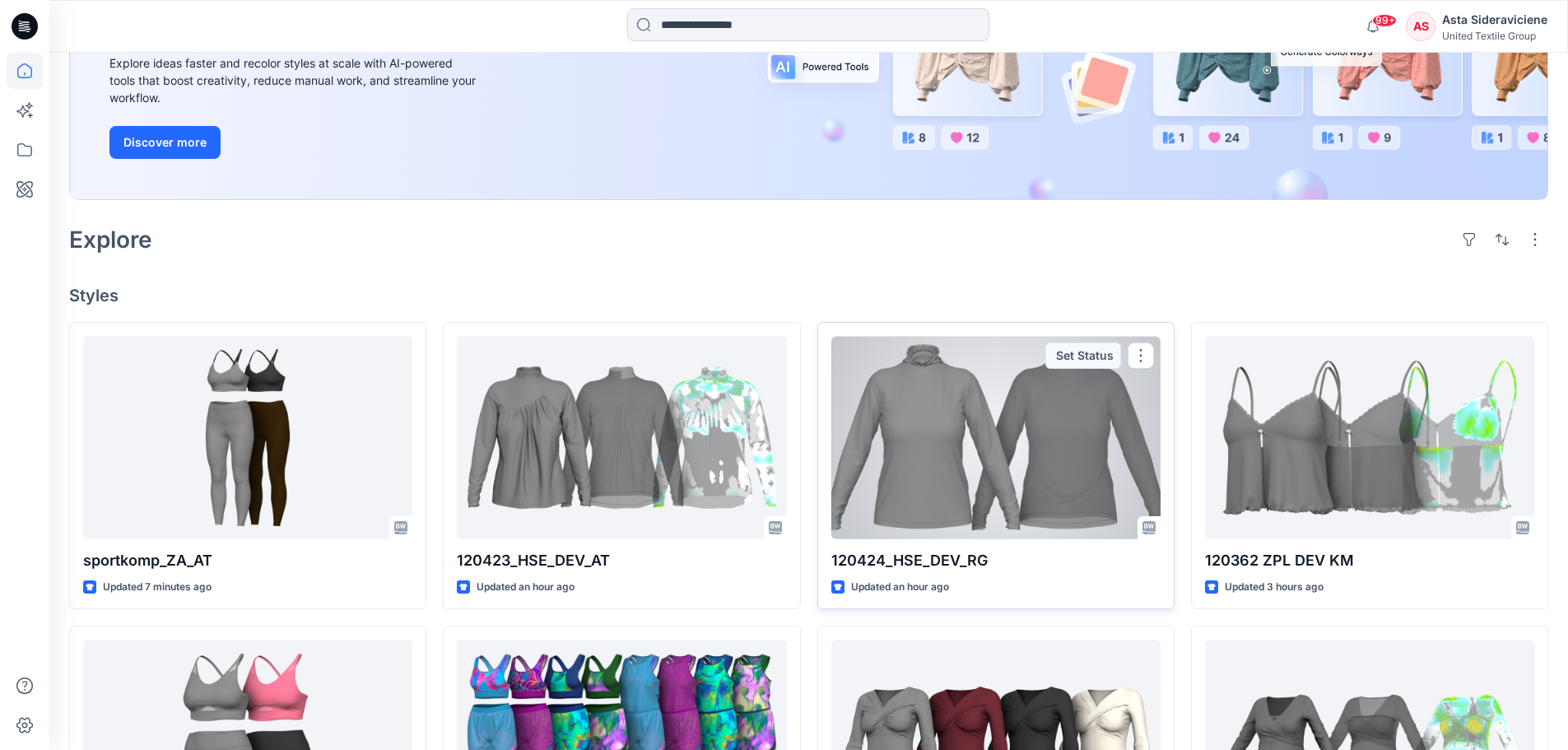
click at [899, 449] on div at bounding box center [996, 438] width 329 height 203
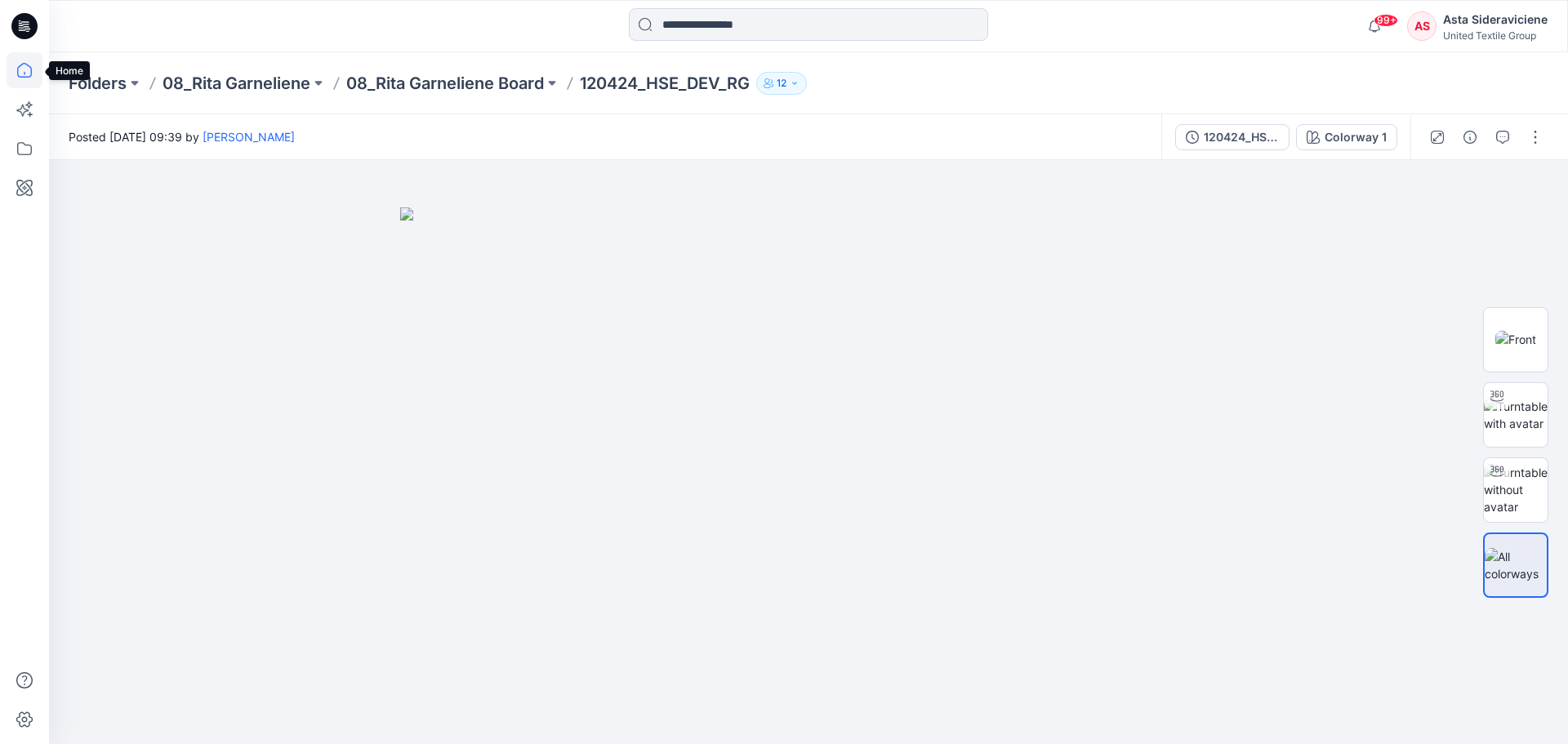
click at [25, 68] on icon at bounding box center [24, 70] width 36 height 36
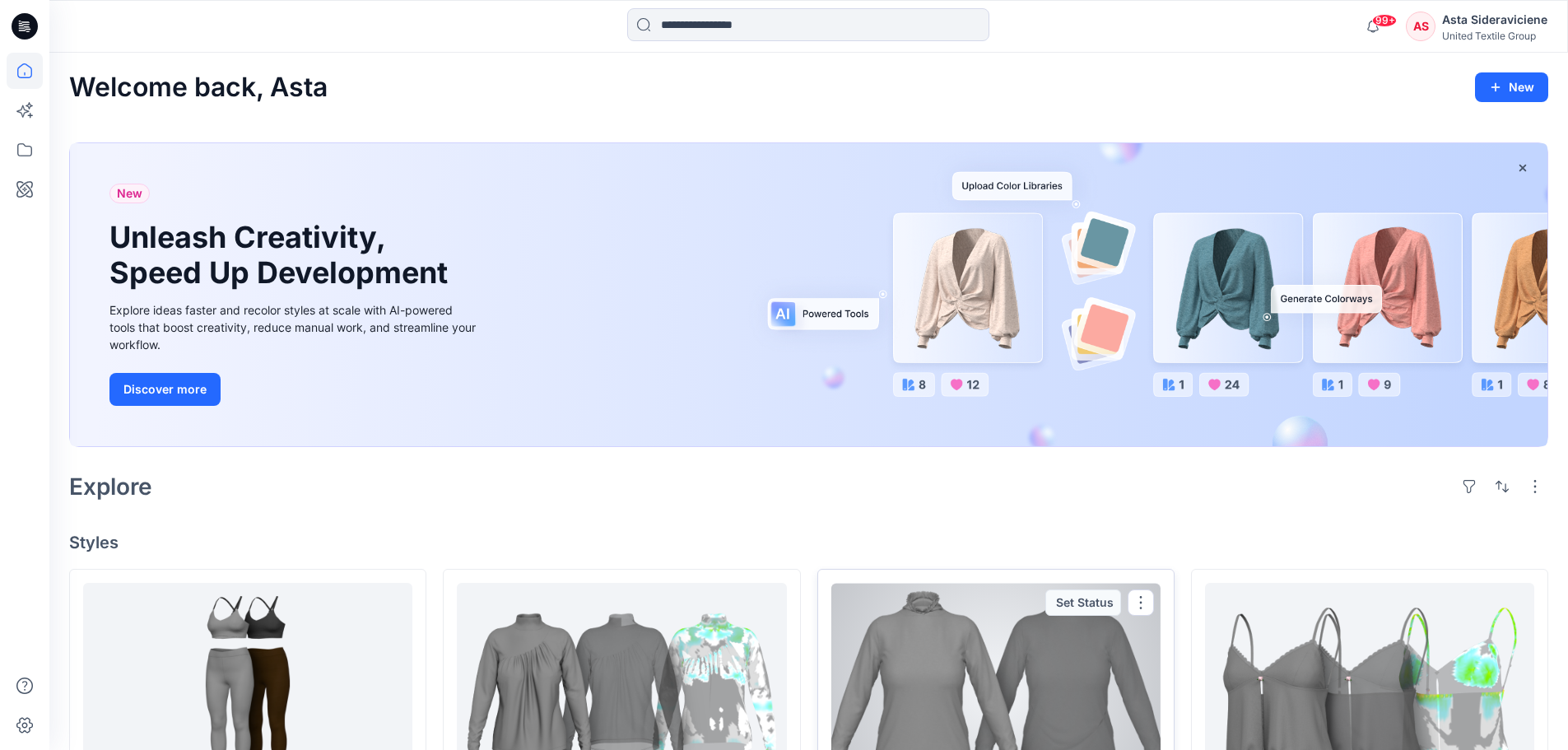
scroll to position [83, 0]
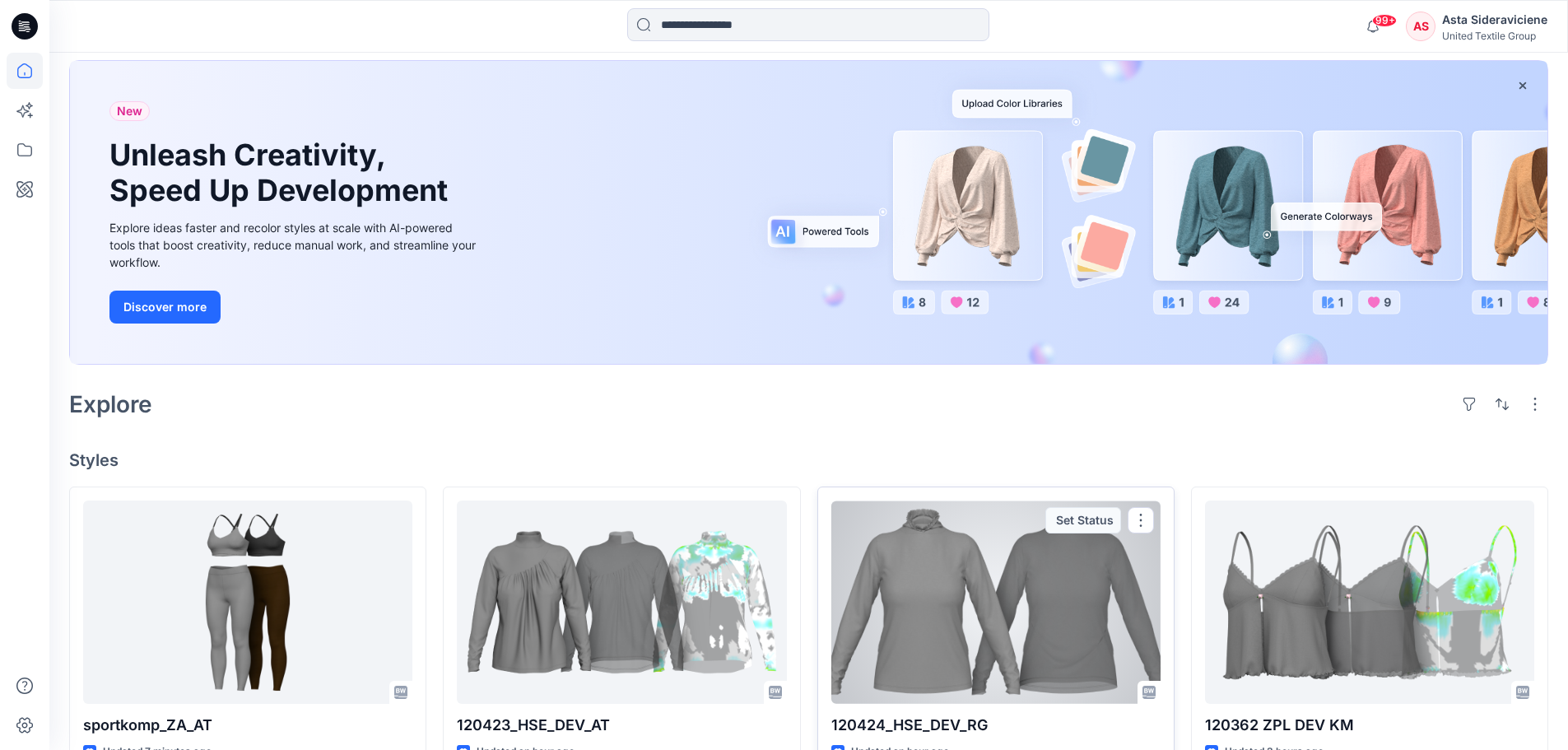
click at [985, 492] on div at bounding box center [996, 602] width 329 height 203
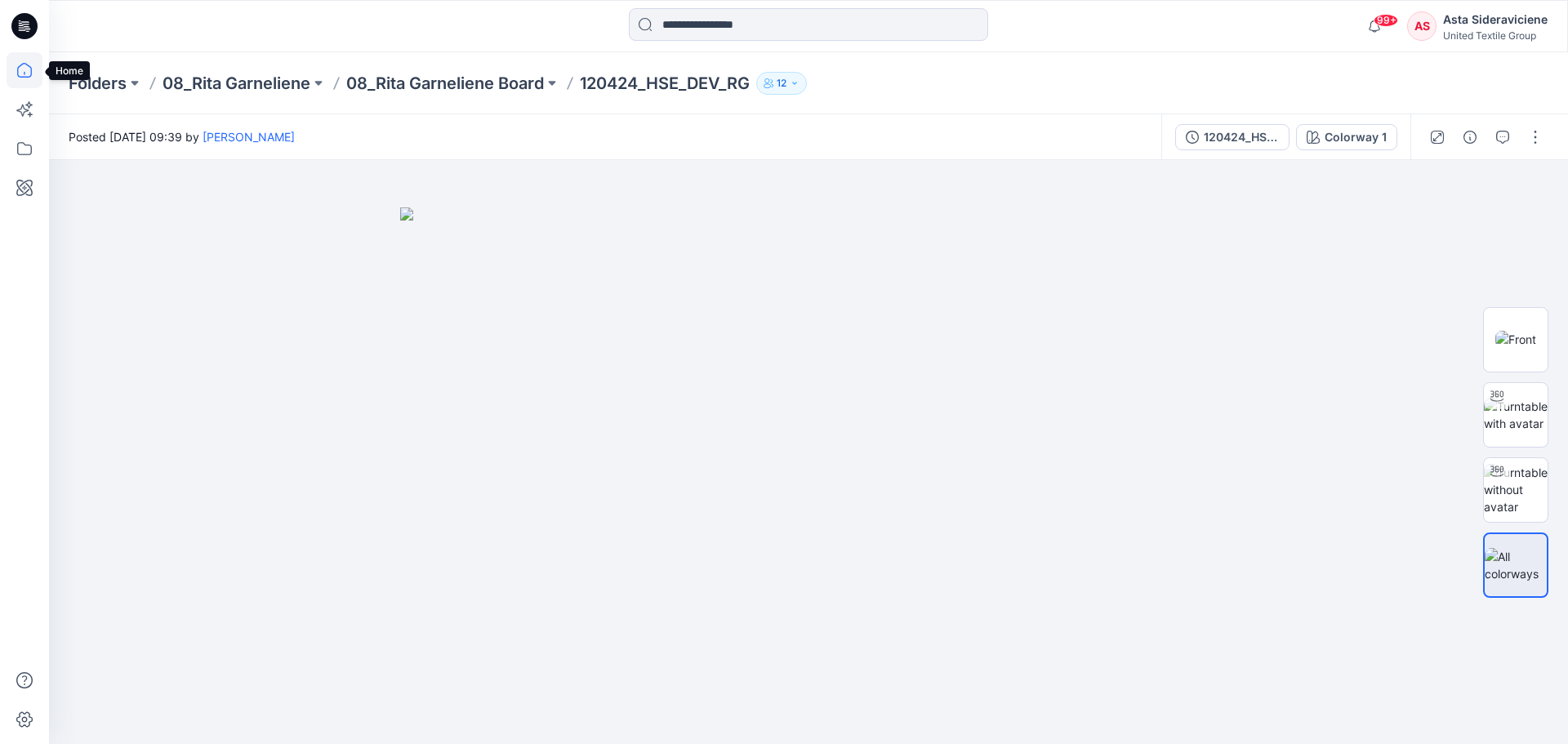
click at [27, 65] on icon at bounding box center [24, 69] width 14 height 14
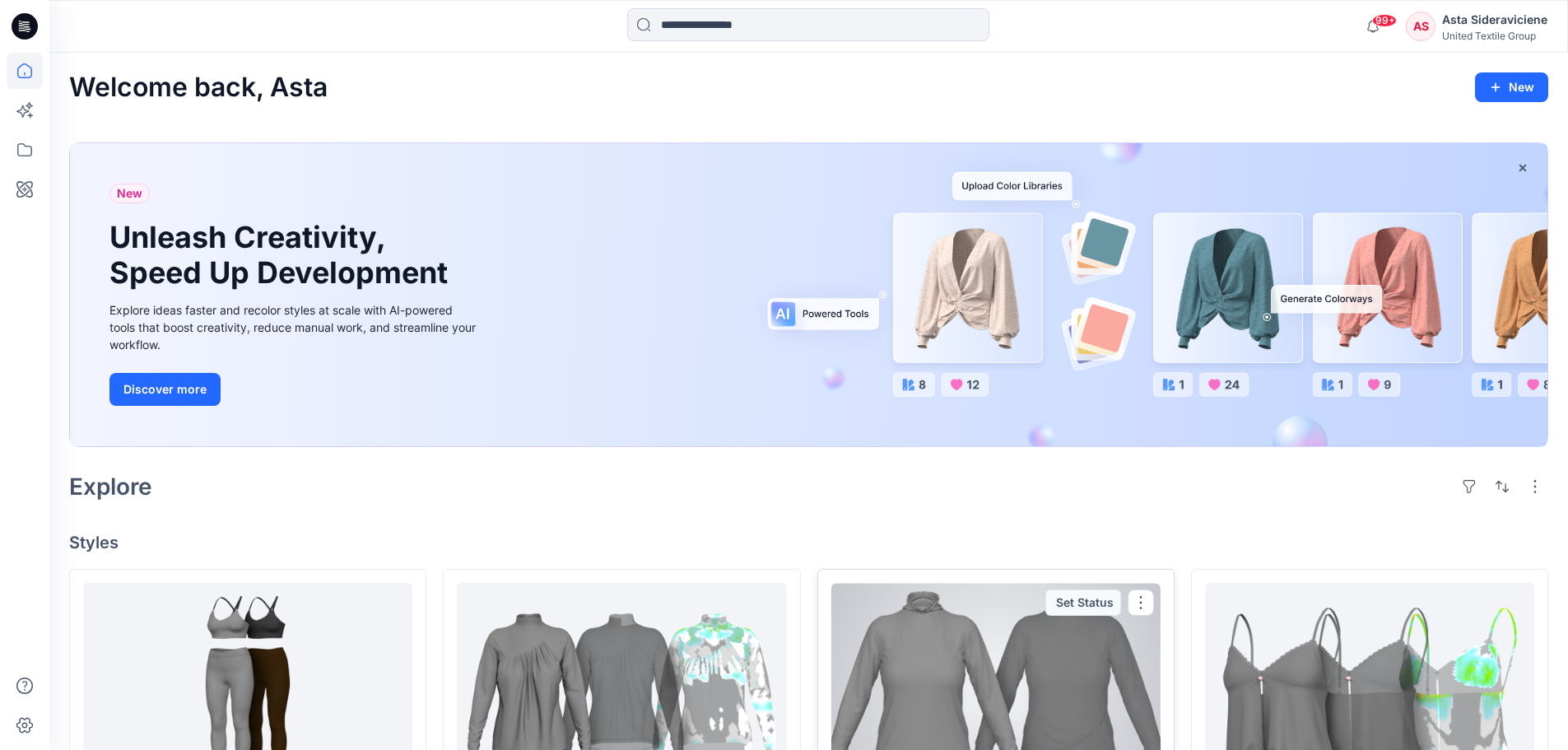
click at [1091, 492] on div at bounding box center [996, 684] width 329 height 203
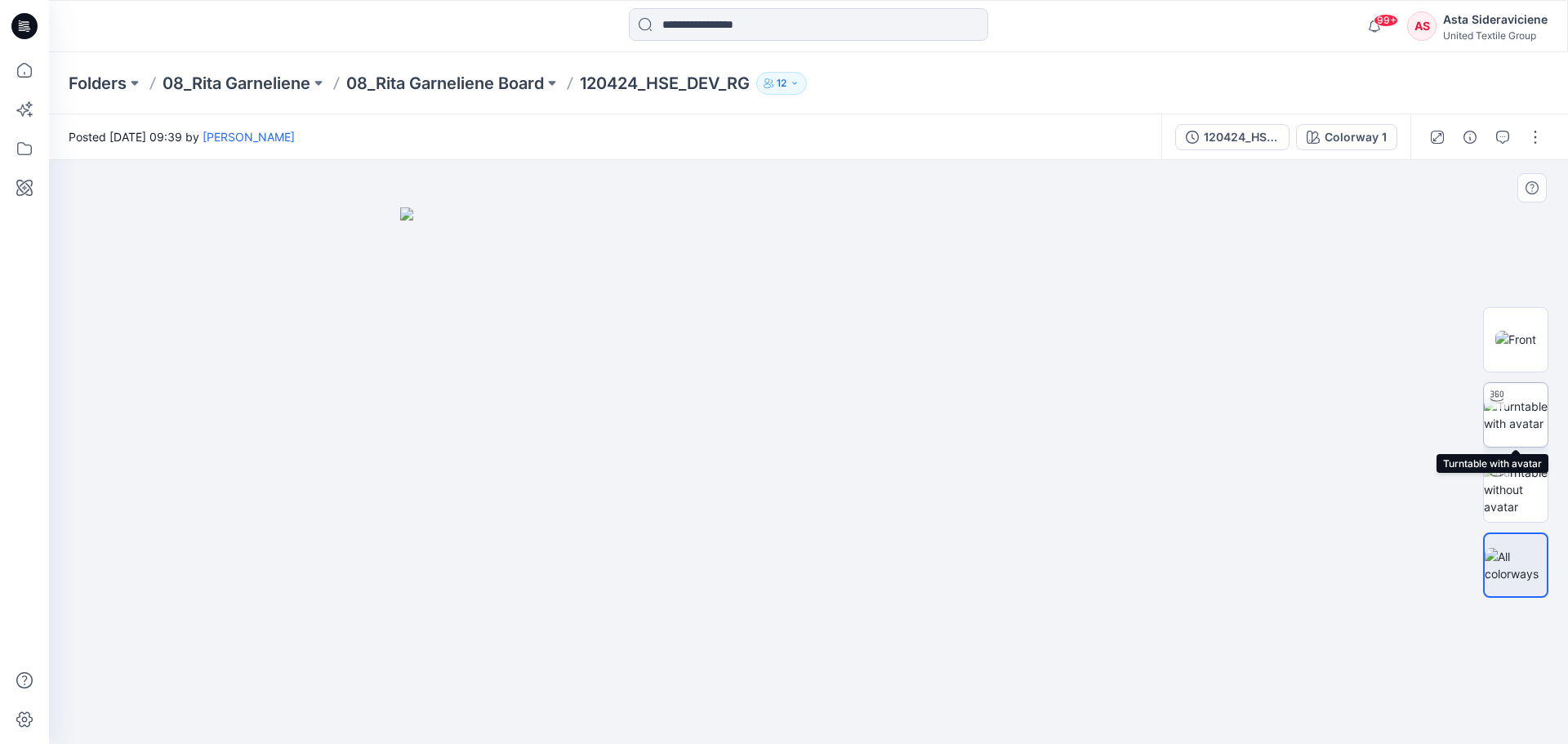
click at [1115, 410] on img at bounding box center [1515, 415] width 63 height 35
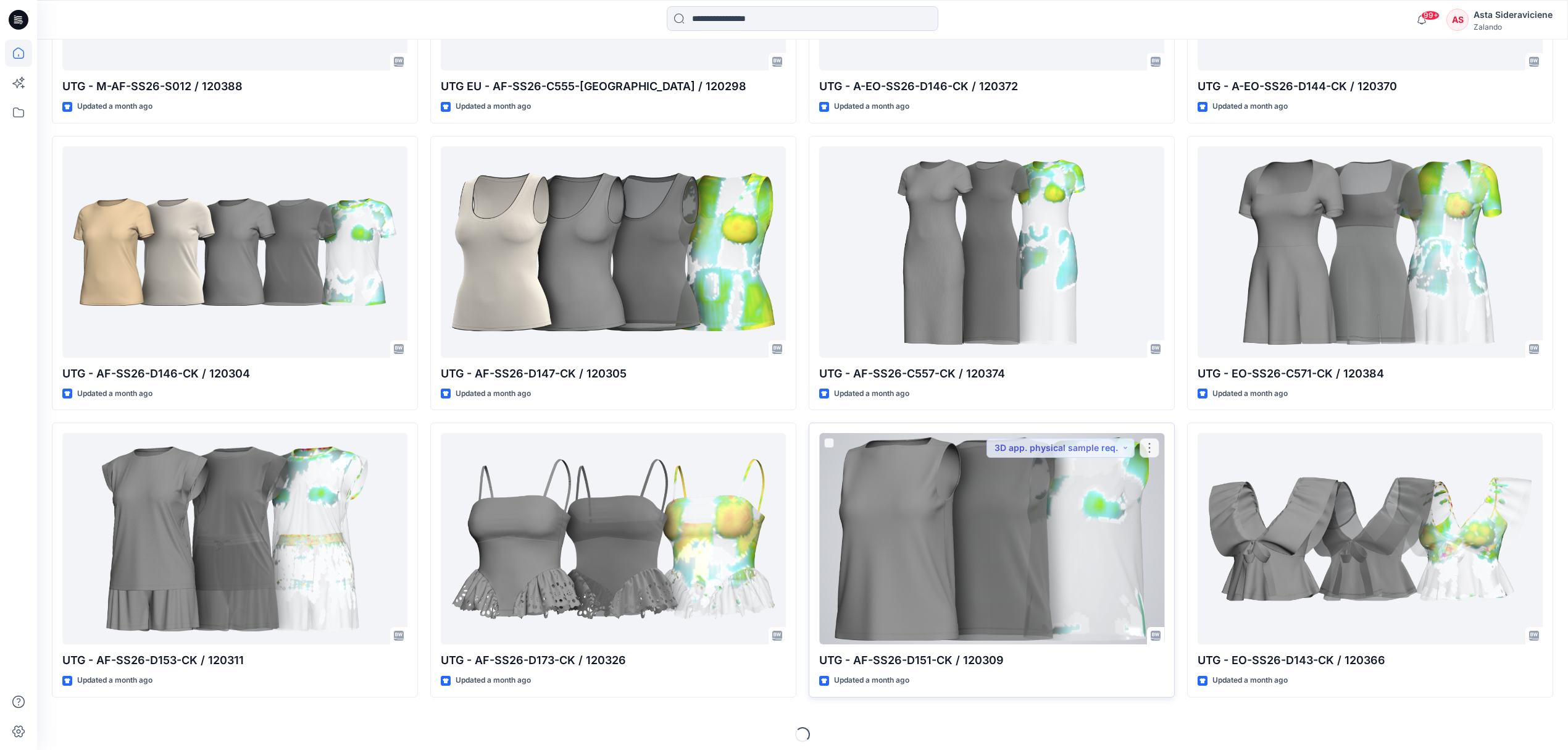
scroll to position [2358, 0]
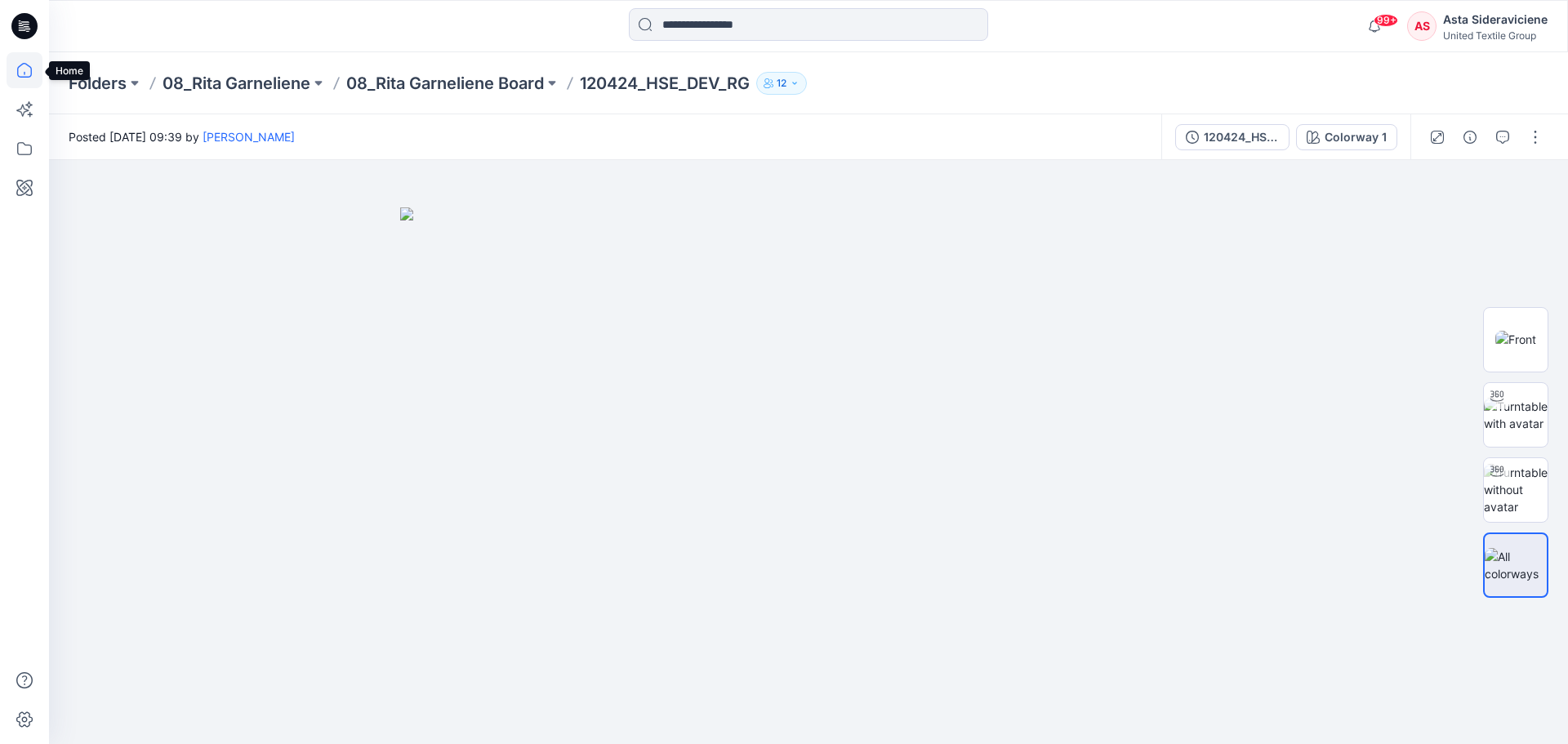
click at [30, 68] on icon at bounding box center [24, 70] width 36 height 36
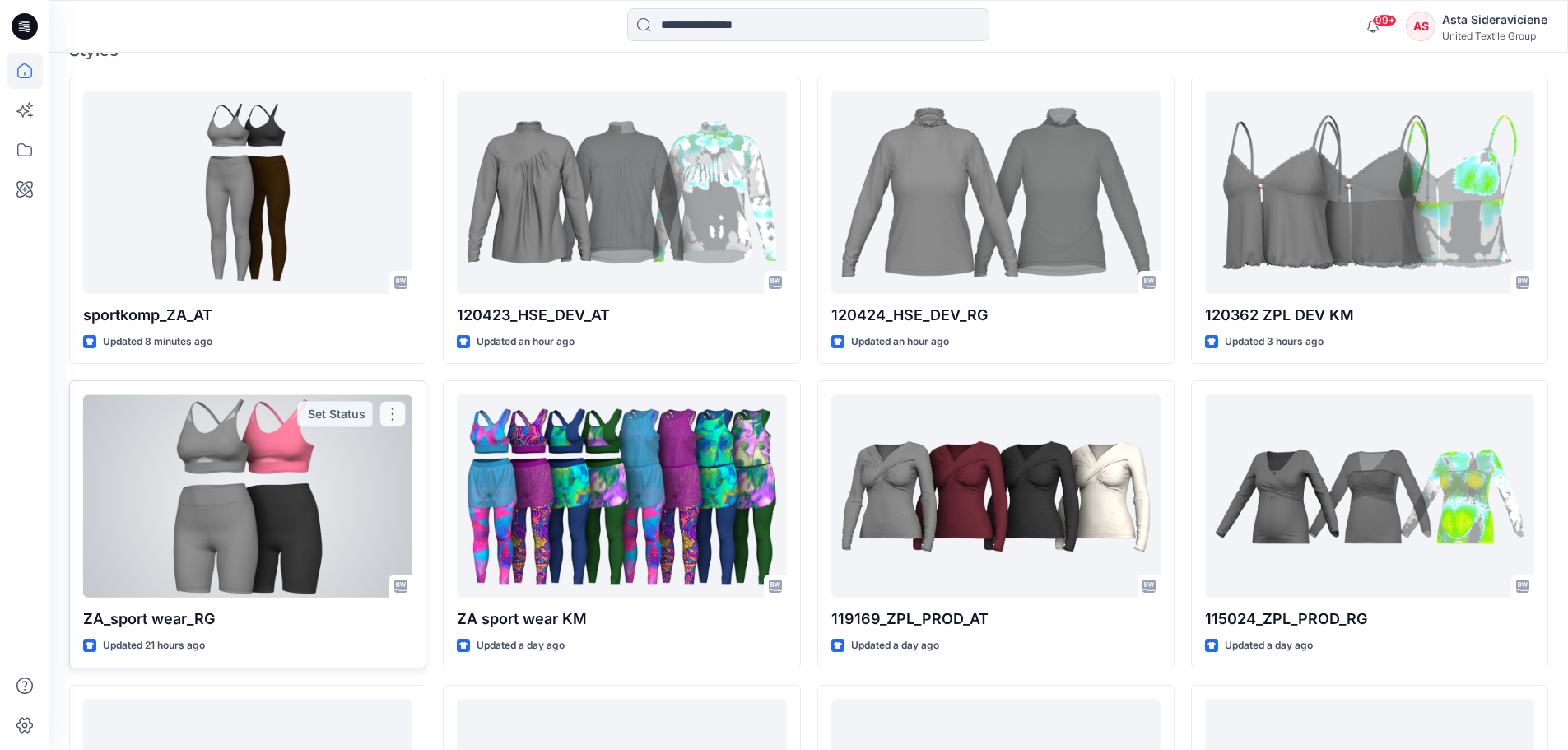
scroll to position [494, 0]
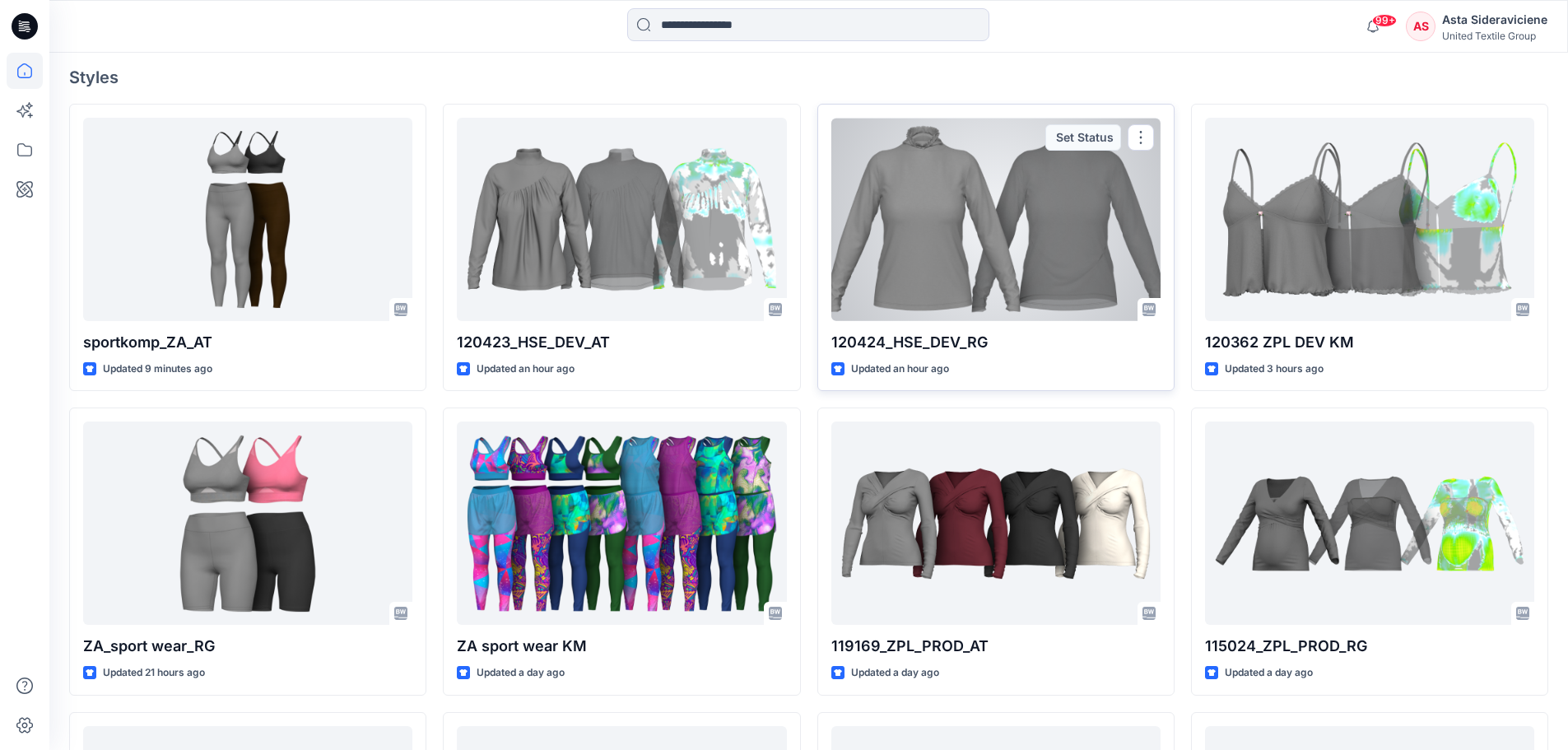
scroll to position [494, 0]
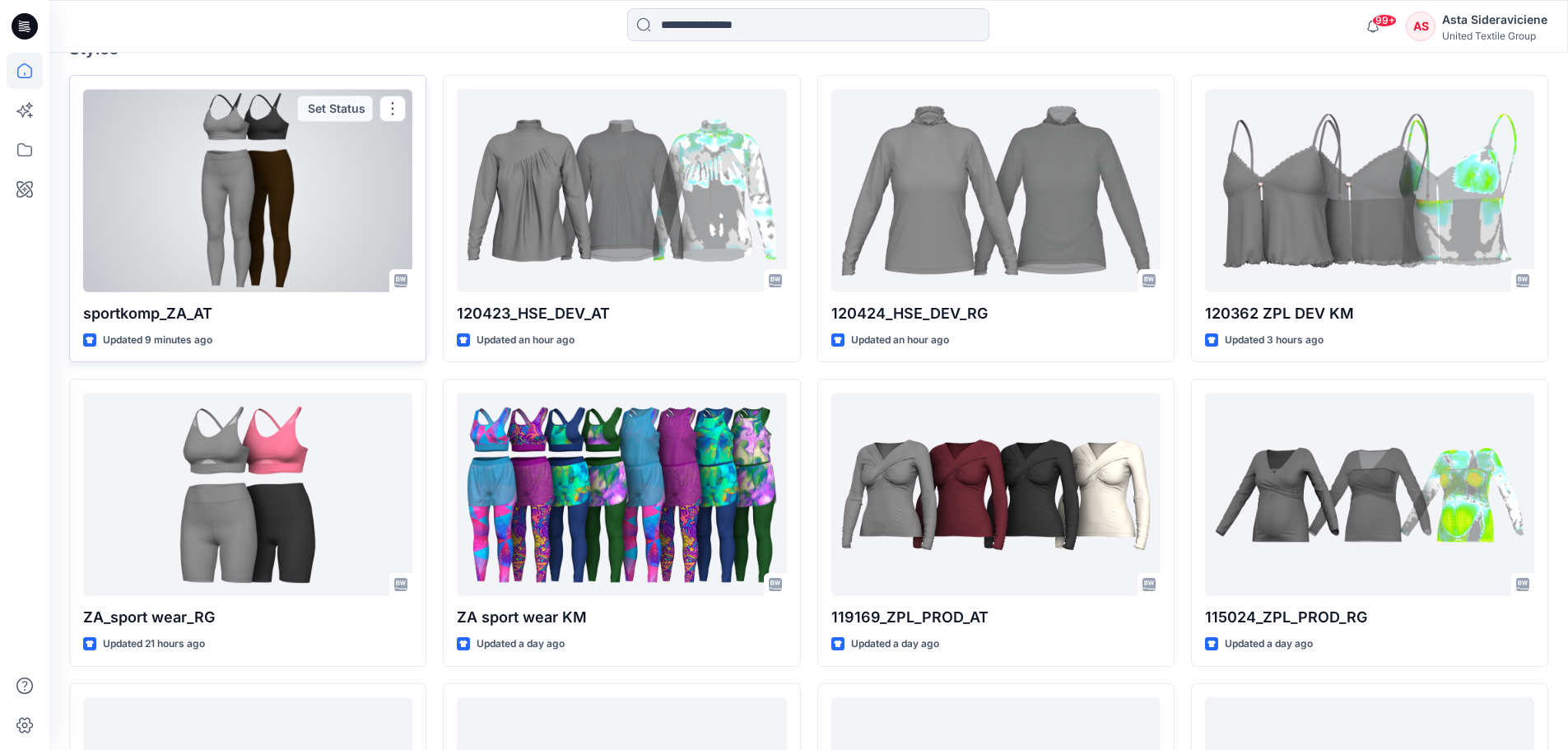
click at [232, 188] on div at bounding box center [248, 190] width 329 height 203
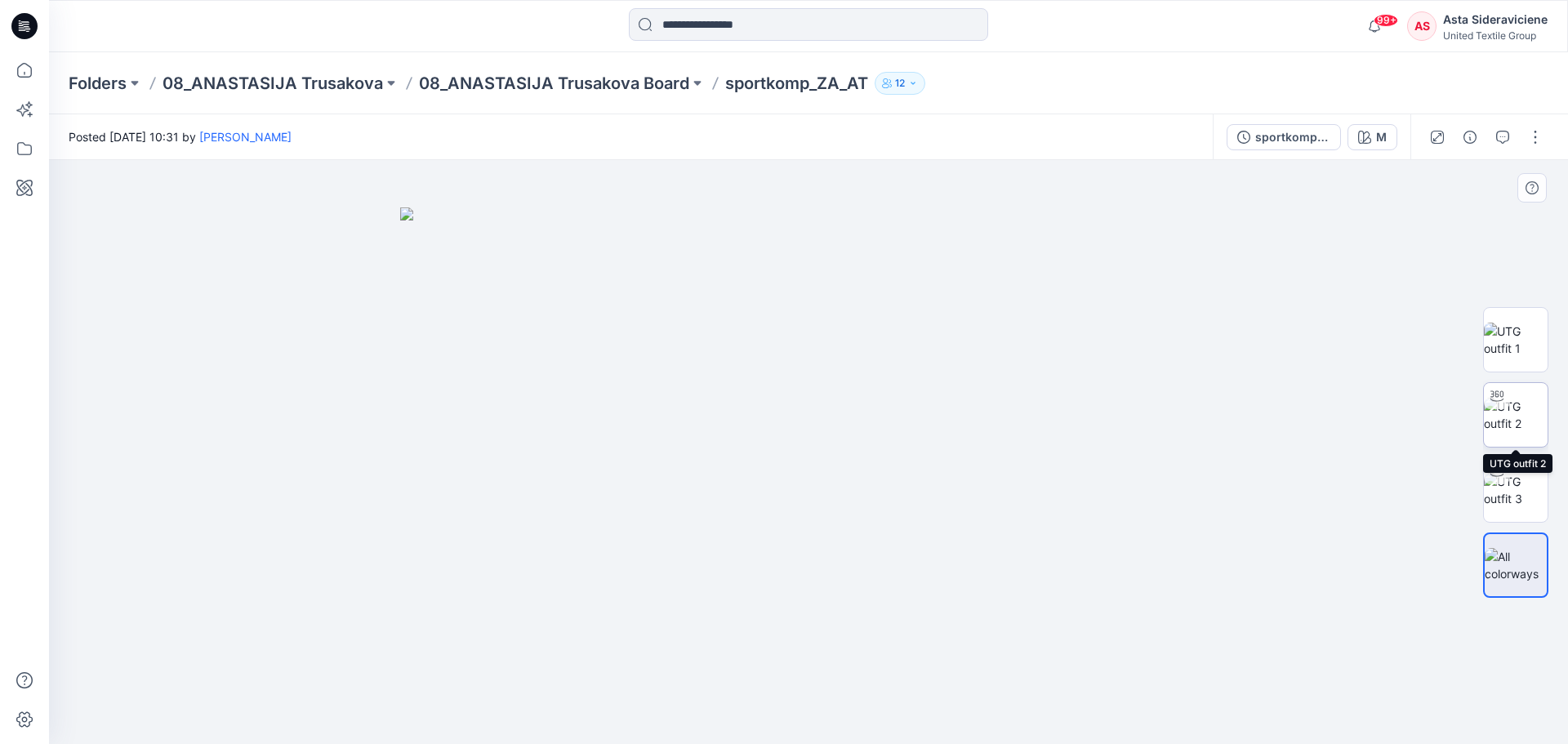
click at [1516, 410] on img at bounding box center [1515, 415] width 63 height 35
drag, startPoint x: 868, startPoint y: 399, endPoint x: 788, endPoint y: 623, distance: 237.9
click at [792, 665] on div at bounding box center [808, 452] width 1519 height 584
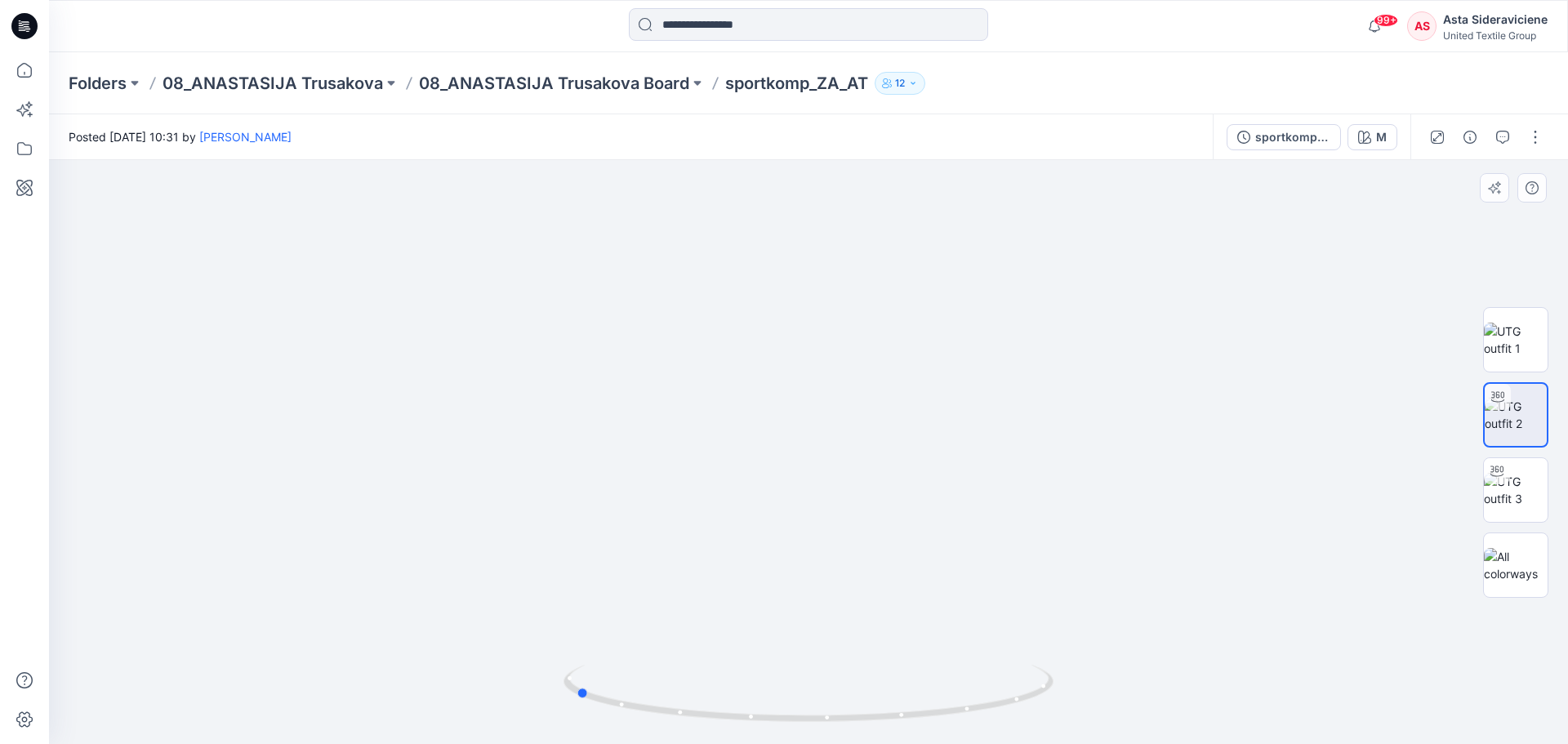
drag, startPoint x: 812, startPoint y: 724, endPoint x: 713, endPoint y: 539, distance: 209.8
click at [582, 638] on div at bounding box center [808, 452] width 1519 height 584
drag, startPoint x: 835, startPoint y: 724, endPoint x: 830, endPoint y: 649, distance: 75.2
click at [655, 675] on icon at bounding box center [810, 695] width 494 height 62
click at [29, 73] on icon at bounding box center [24, 70] width 36 height 36
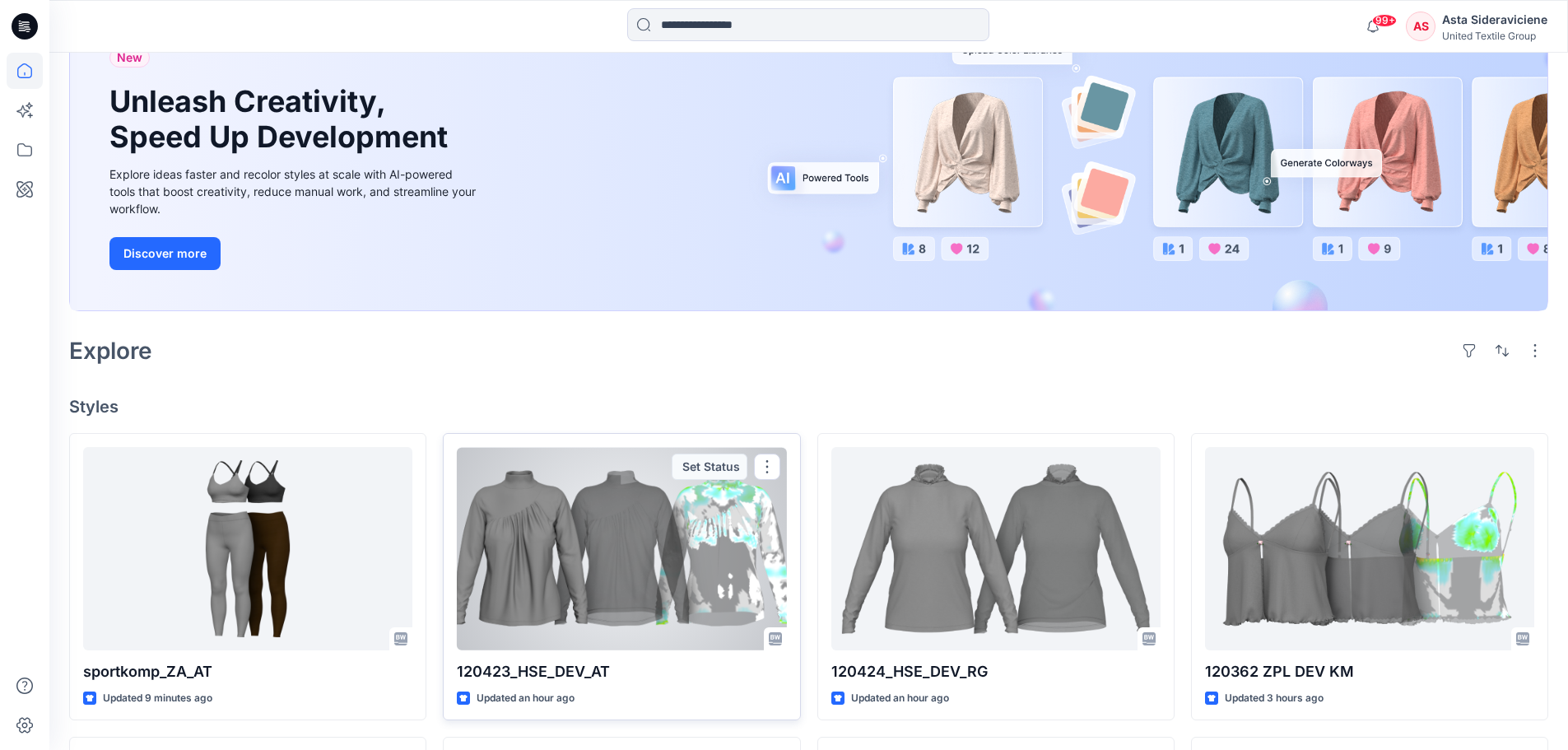
scroll to position [164, 0]
